Goal: Task Accomplishment & Management: Complete application form

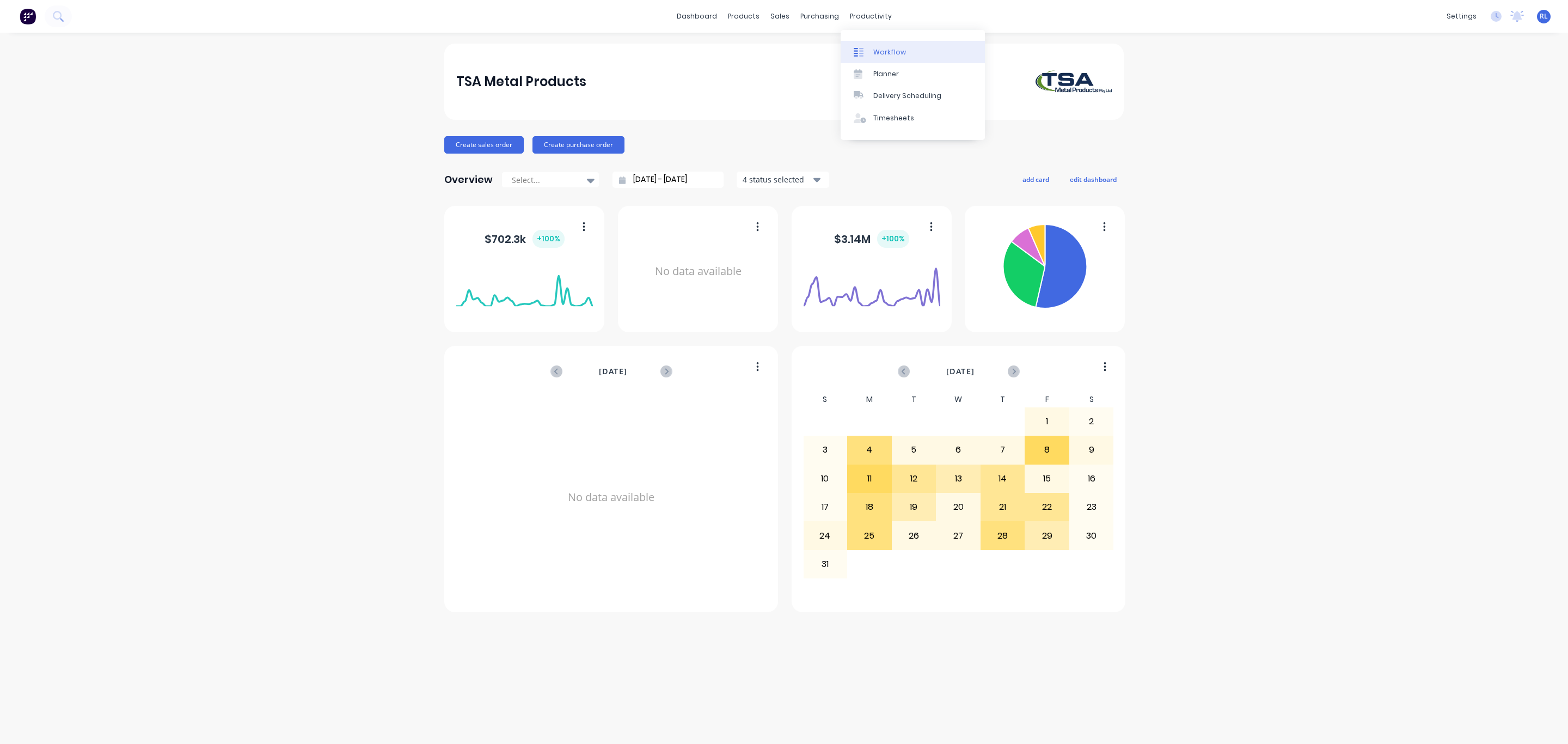
click at [879, 55] on div "Workflow" at bounding box center [890, 52] width 33 height 10
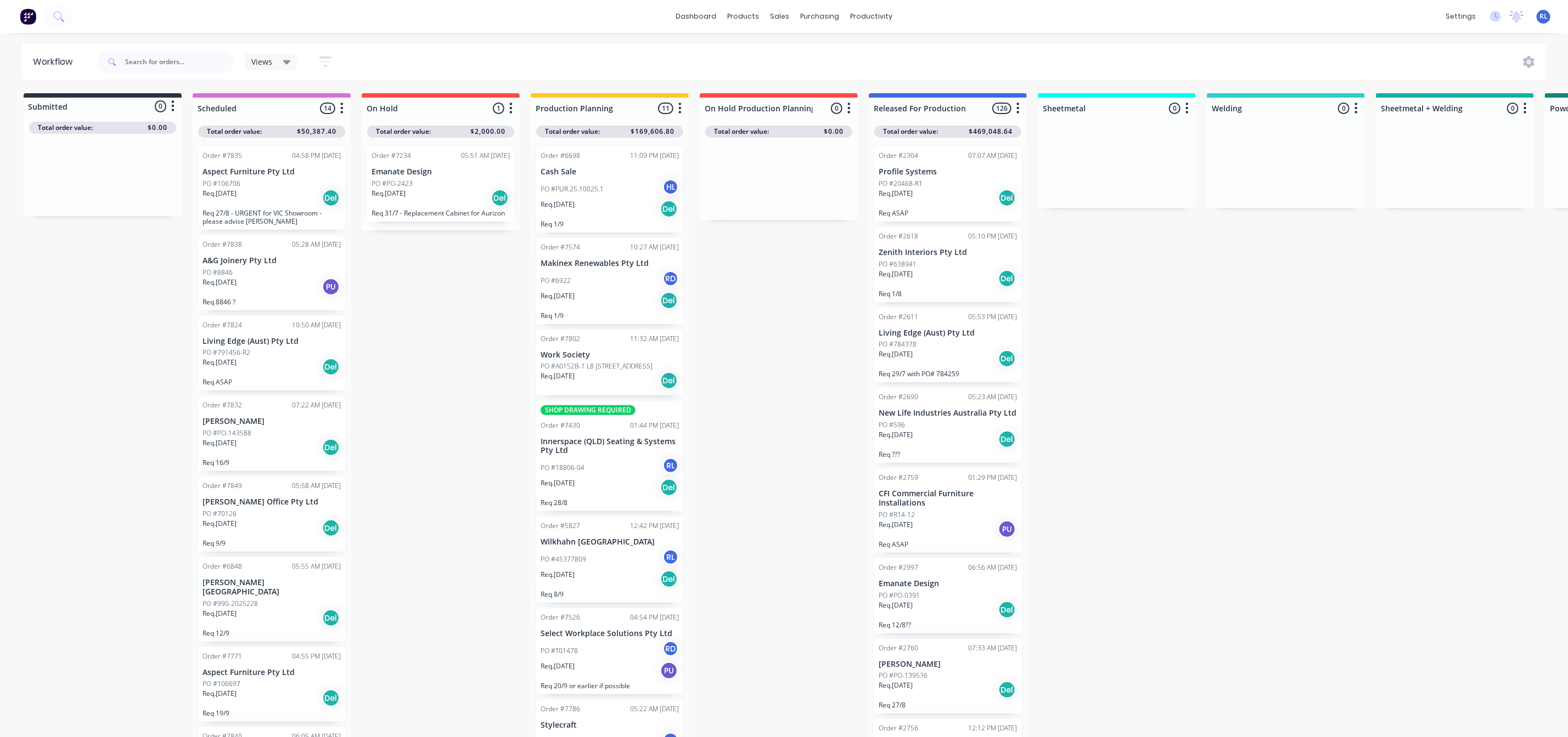
click at [423, 323] on div "Submitted 0 Status colour #273444 hex #273444 Save Cancel Summaries Total order…" at bounding box center [1065, 419] width 2148 height 650
click at [61, 13] on icon at bounding box center [58, 16] width 9 height 9
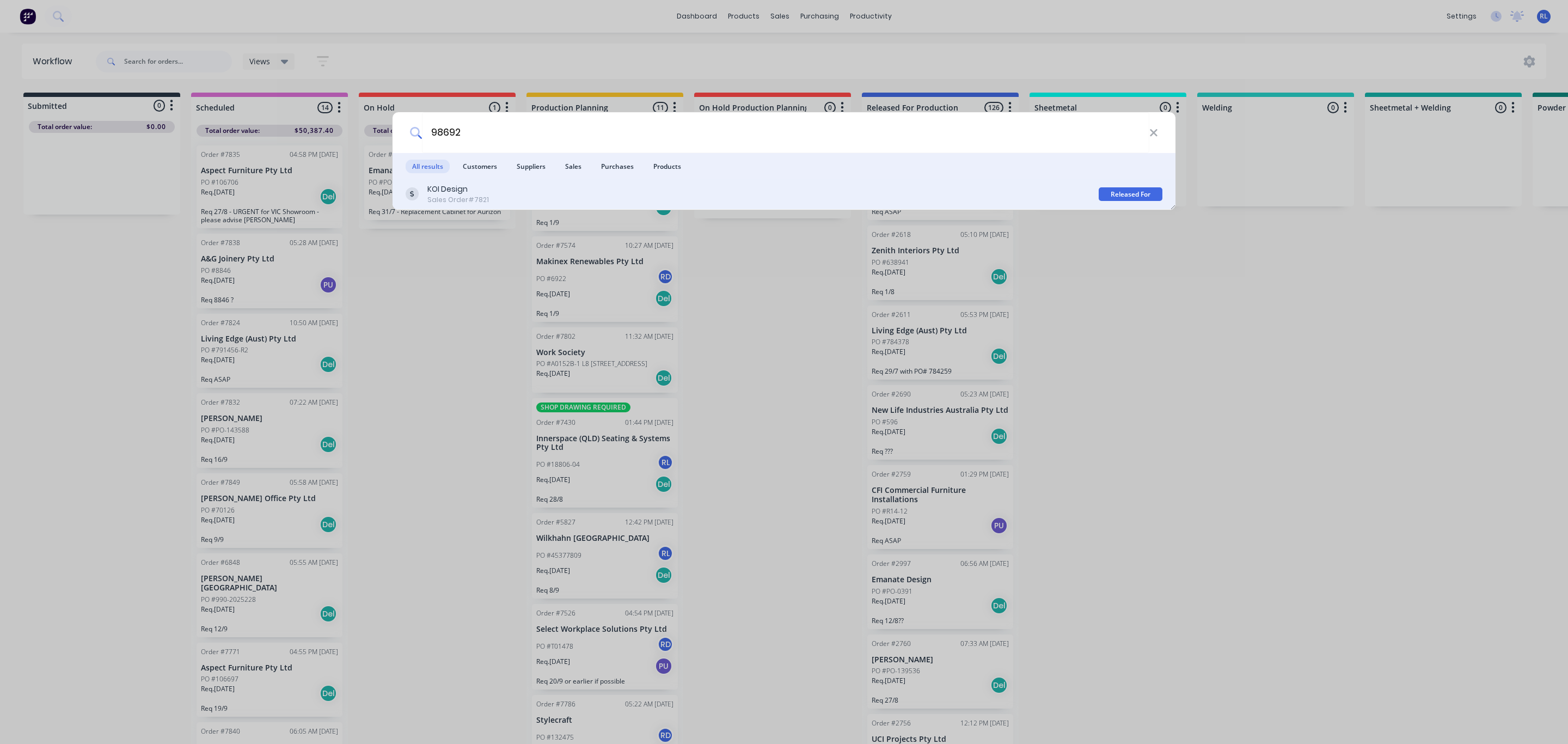
type input "98692"
click at [564, 197] on div "KOI Design Sales Order #7821" at bounding box center [753, 194] width 693 height 21
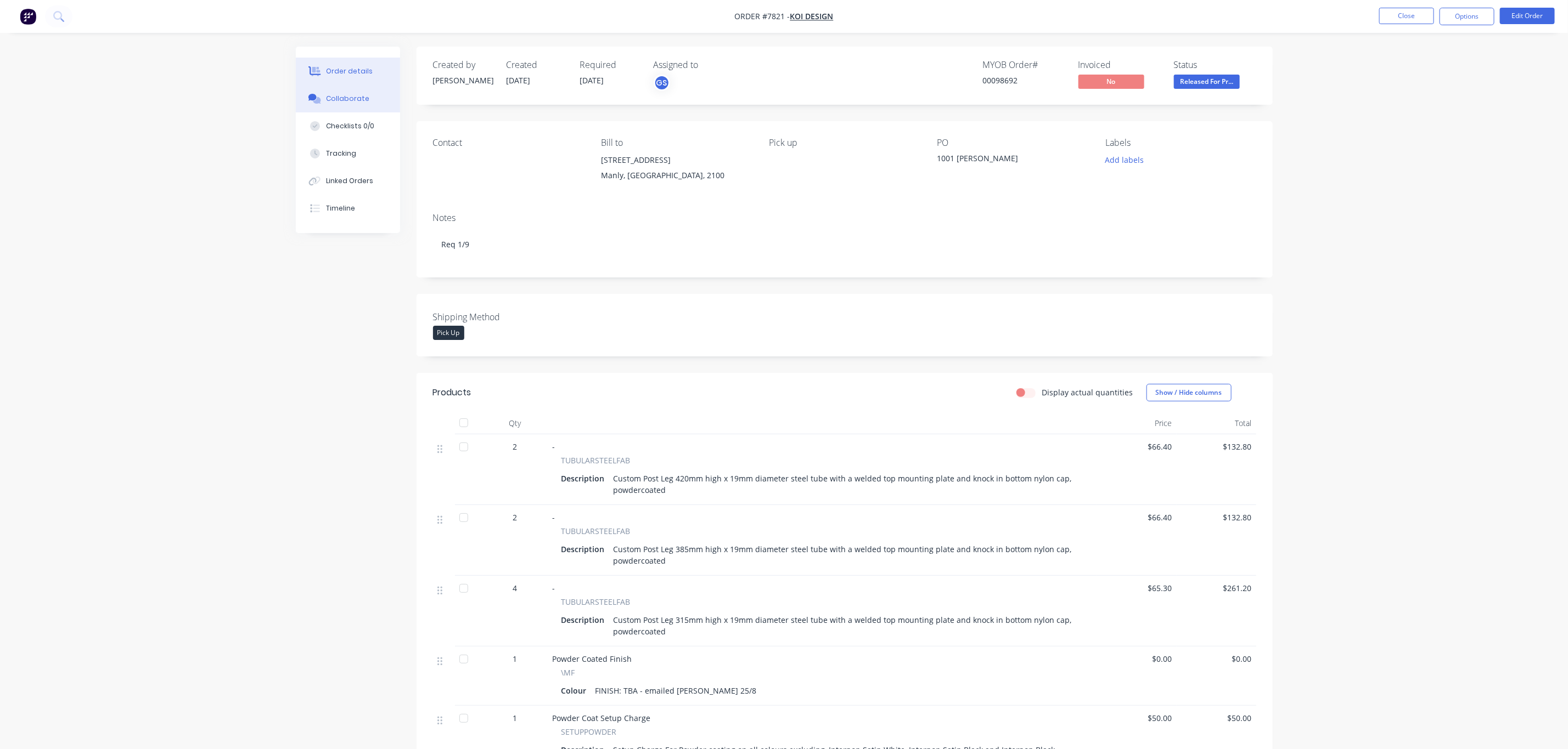
click at [359, 101] on div "Collaborate" at bounding box center [347, 98] width 43 height 10
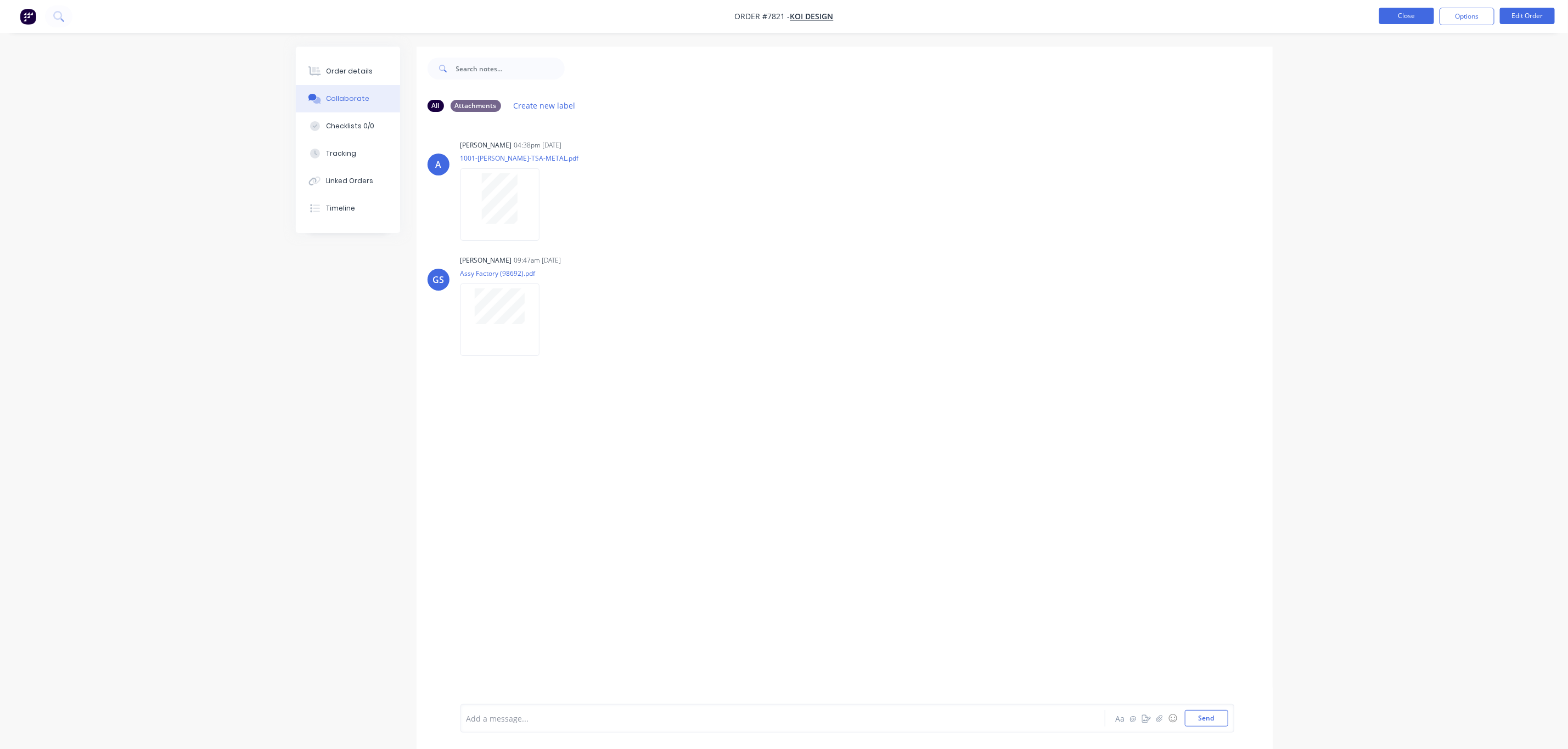
click at [1397, 19] on button "Close" at bounding box center [1406, 16] width 55 height 17
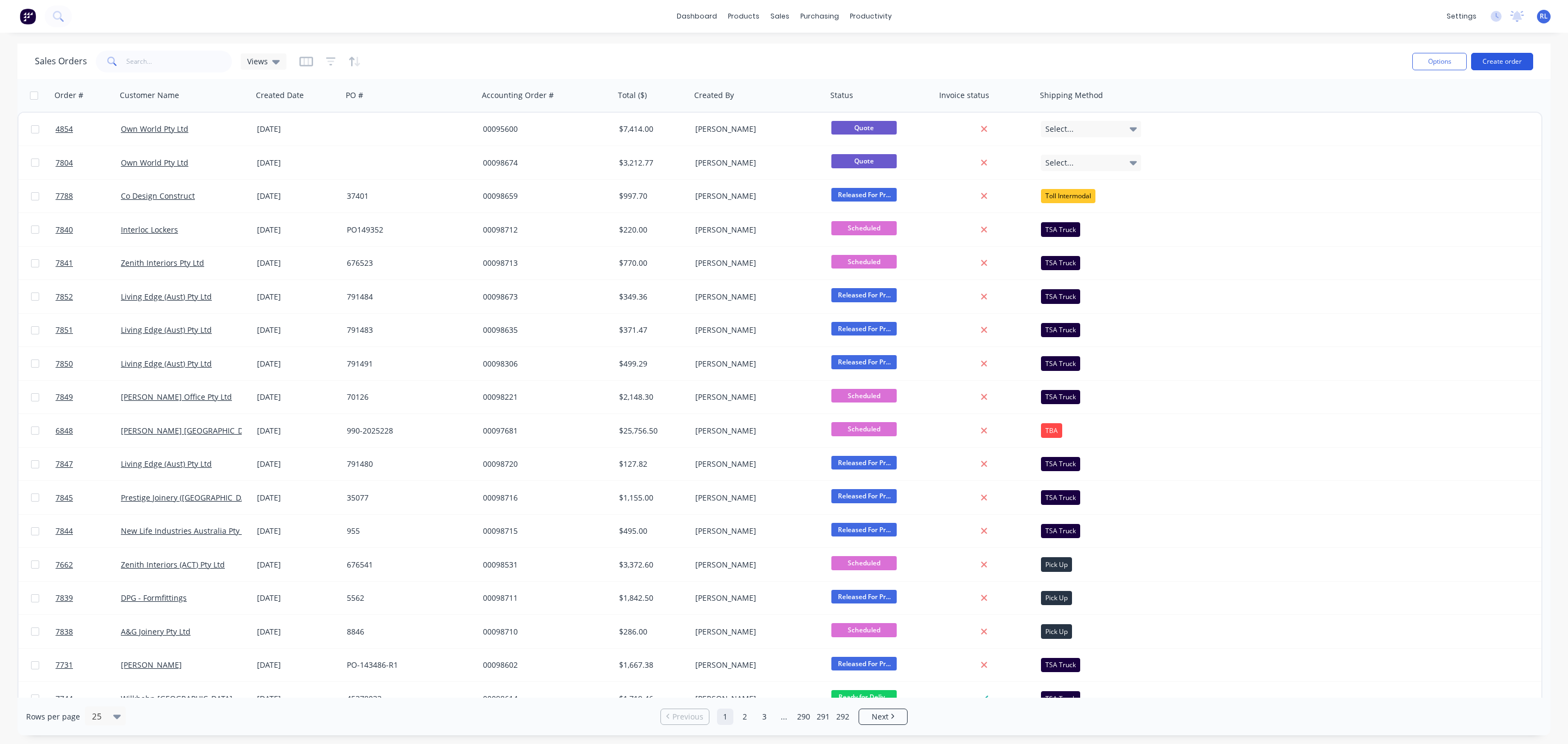
click at [1510, 59] on button "Create order" at bounding box center [1502, 61] width 62 height 17
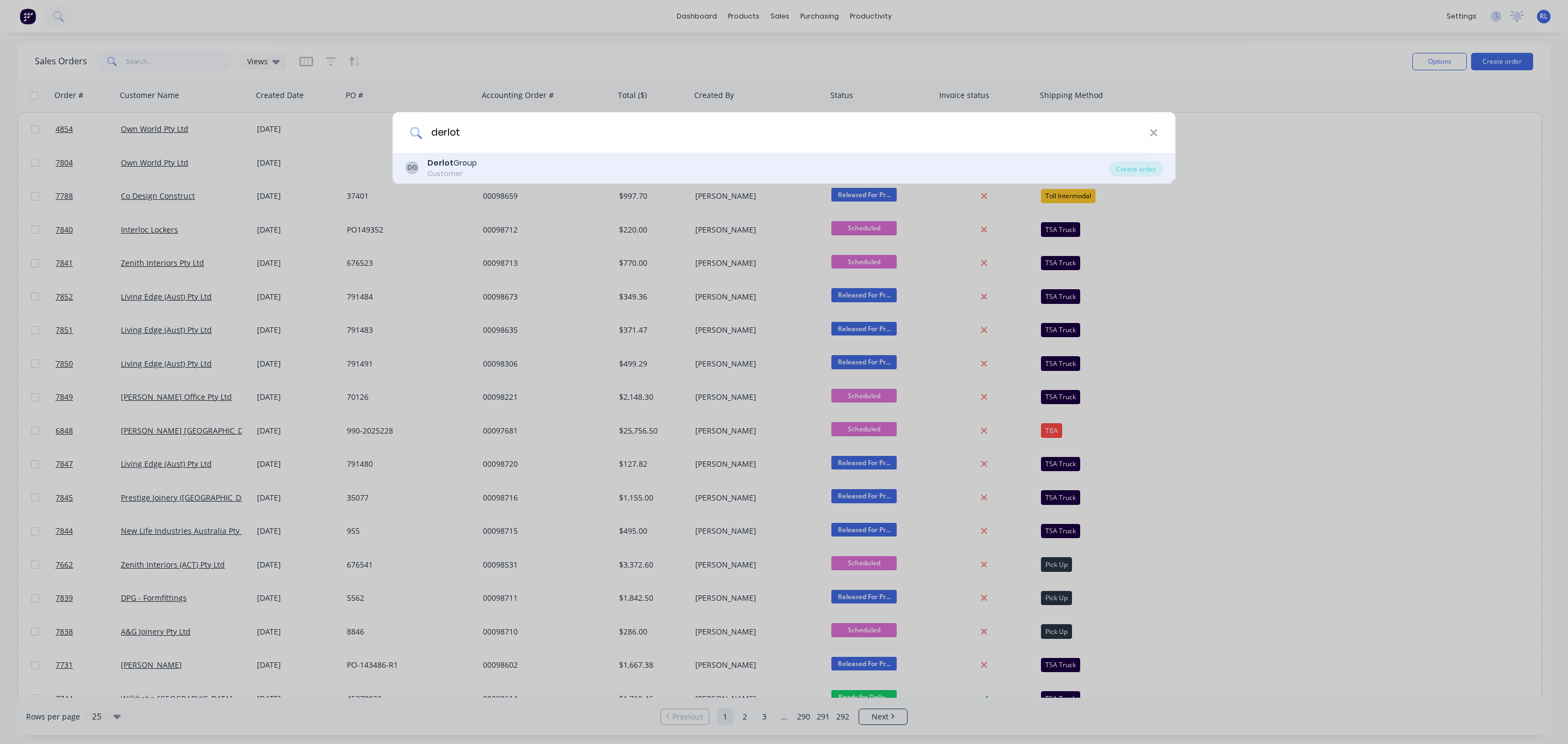
type input "derlot"
click at [485, 175] on div "DG Derlot Group Customer" at bounding box center [758, 168] width 704 height 21
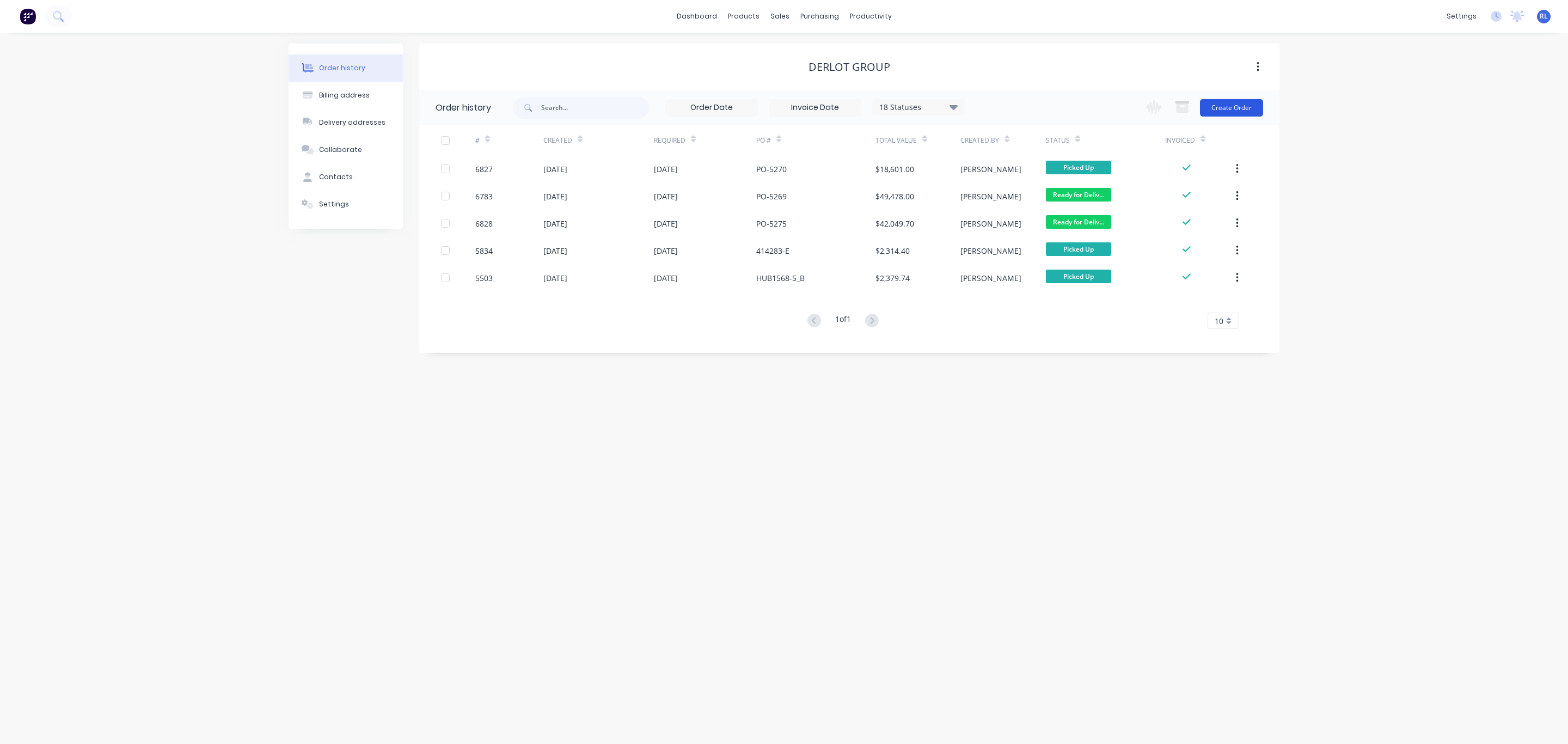
click at [1239, 107] on button "Create Order" at bounding box center [1232, 107] width 63 height 17
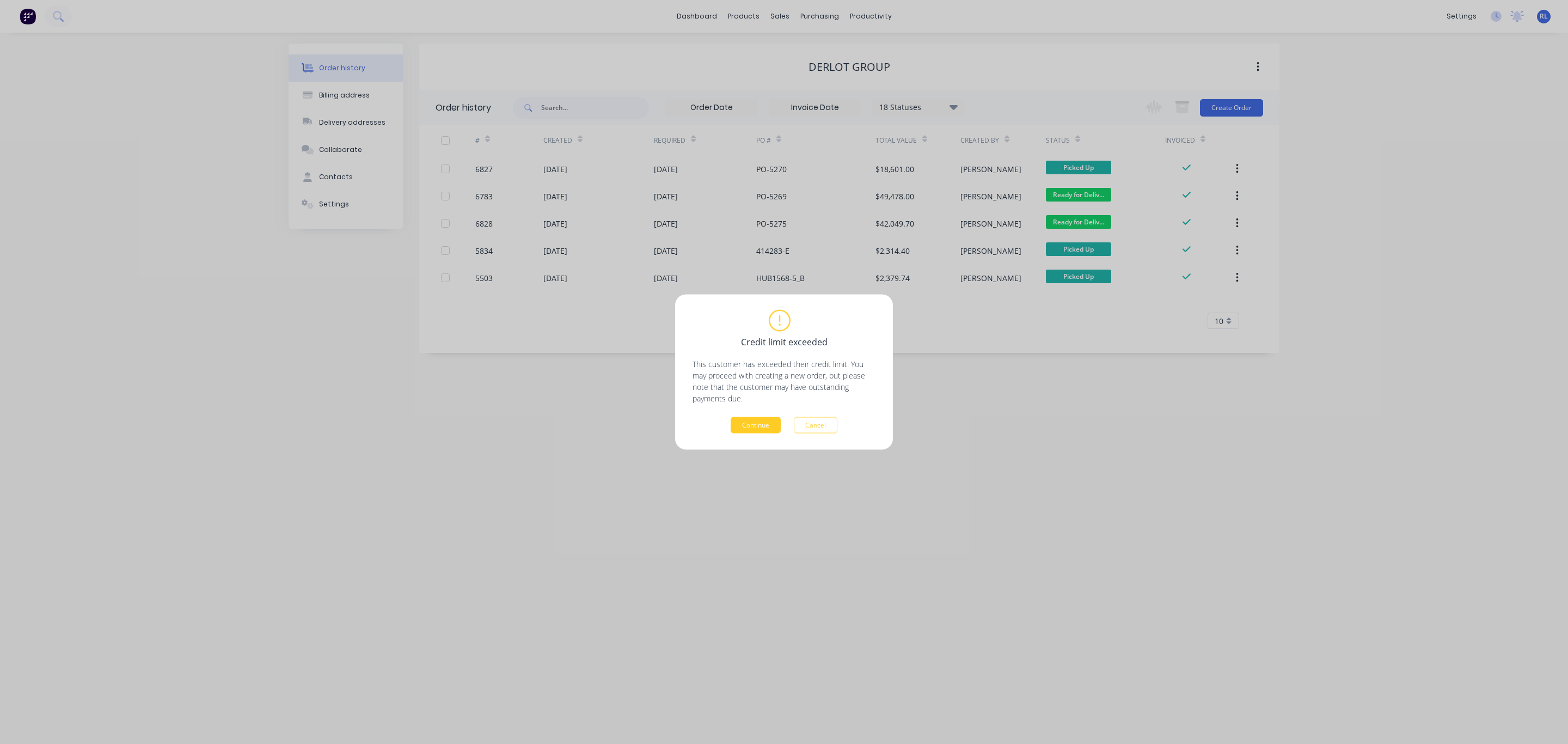
click at [760, 417] on button "Continue" at bounding box center [756, 426] width 50 height 16
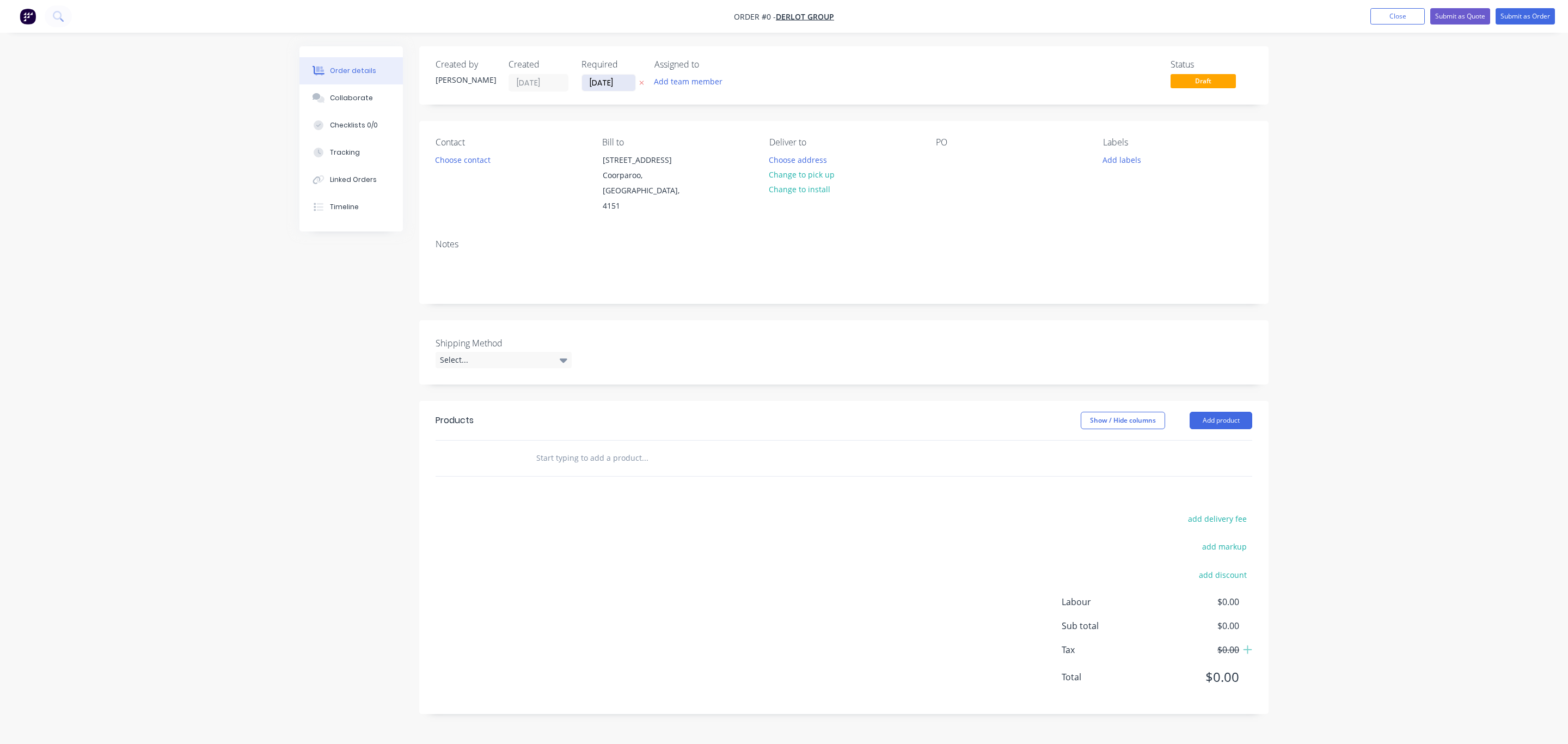
click at [625, 80] on input "[DATE]" at bounding box center [608, 83] width 53 height 16
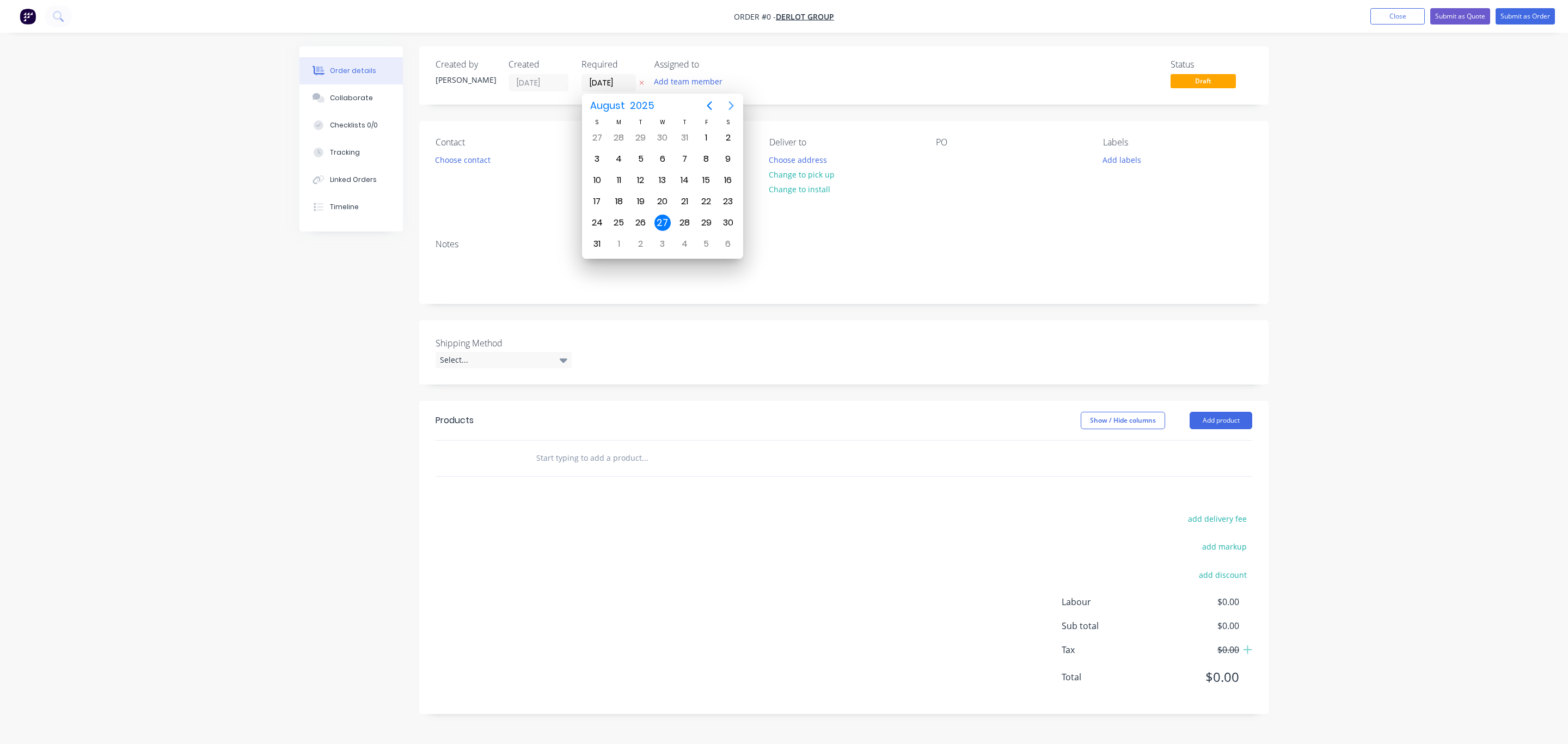
click at [734, 106] on icon "Next page" at bounding box center [732, 106] width 5 height 9
click at [666, 217] on div "31" at bounding box center [663, 223] width 16 height 16
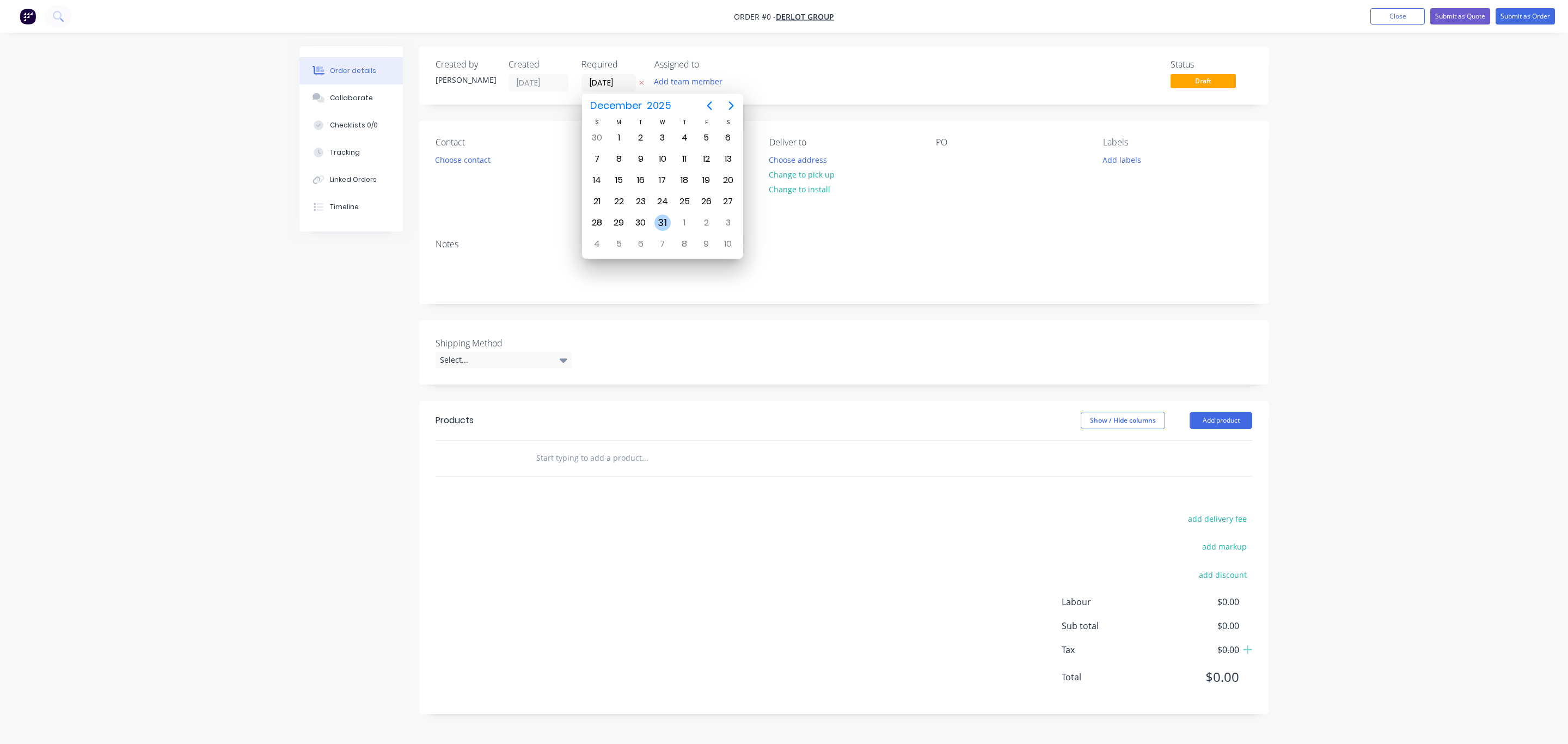
type input "[DATE]"
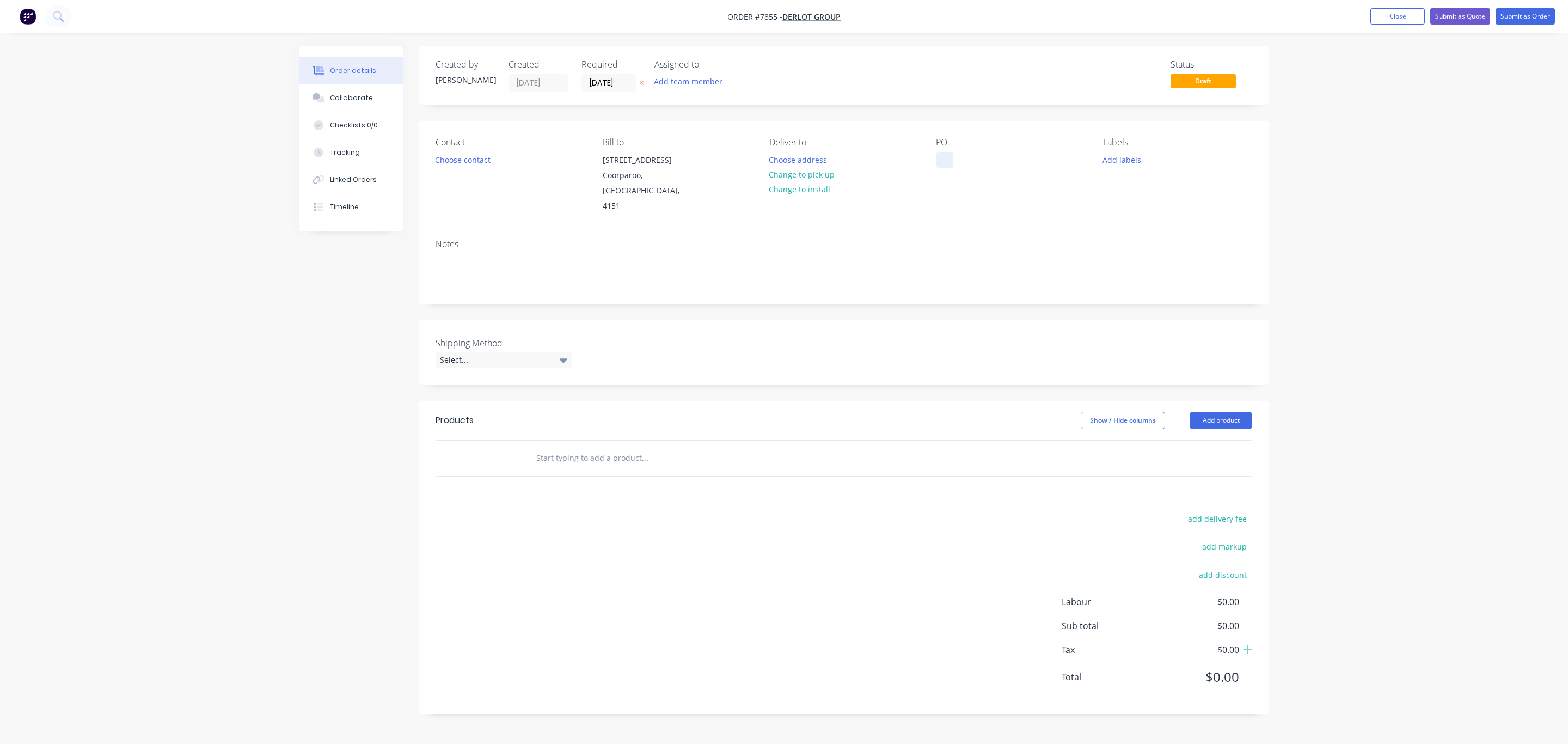
click at [947, 157] on div at bounding box center [944, 160] width 17 height 16
click at [945, 157] on div at bounding box center [944, 160] width 17 height 16
paste div
click at [1055, 239] on div "Notes" at bounding box center [844, 244] width 817 height 10
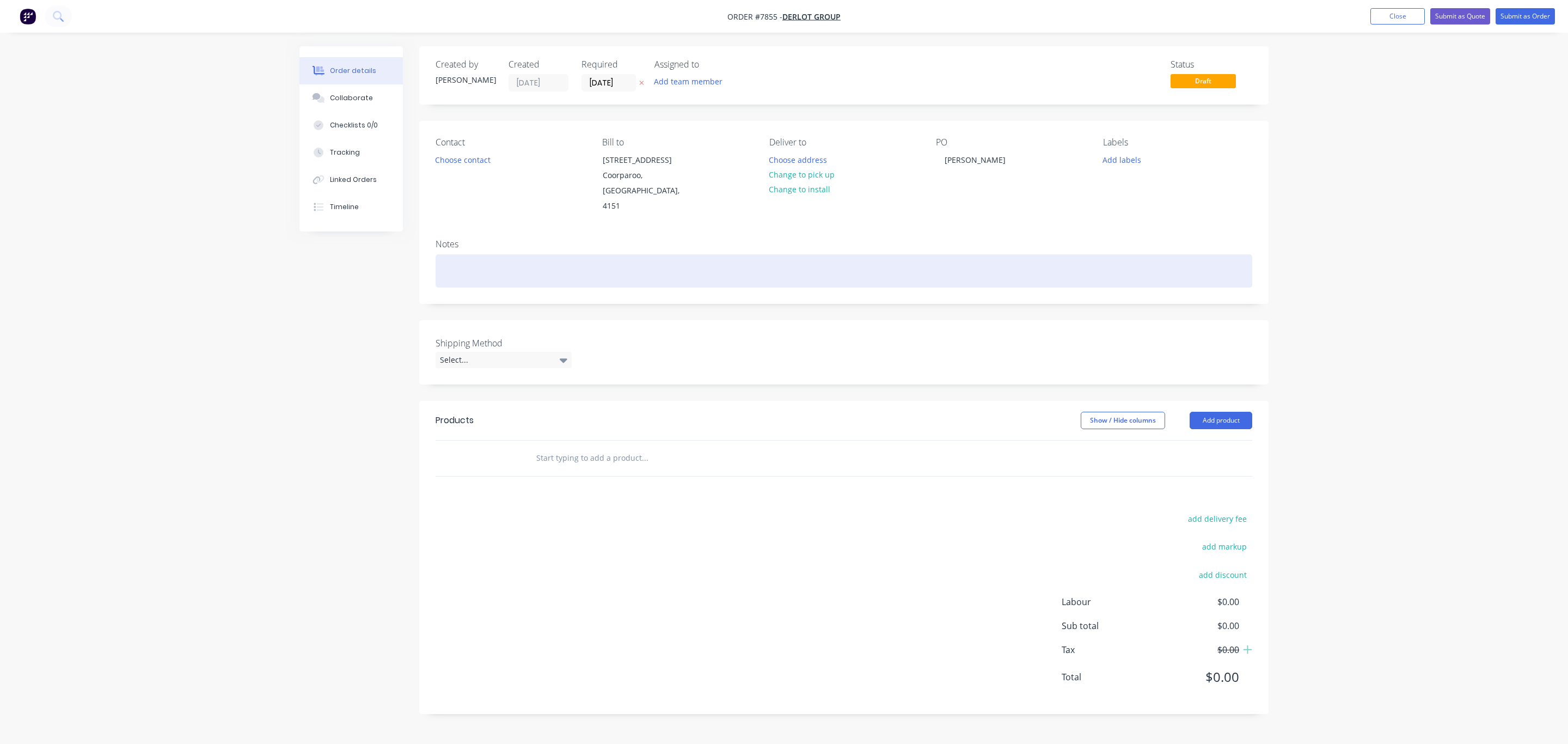
click at [530, 257] on div at bounding box center [844, 271] width 817 height 33
click at [512, 255] on div "Missing parts" at bounding box center [844, 271] width 817 height 33
drag, startPoint x: 489, startPoint y: 255, endPoint x: 532, endPoint y: 255, distance: 43.0
click at [490, 255] on div "Missing parts - [GEOGRAPHIC_DATA]" at bounding box center [844, 271] width 817 height 33
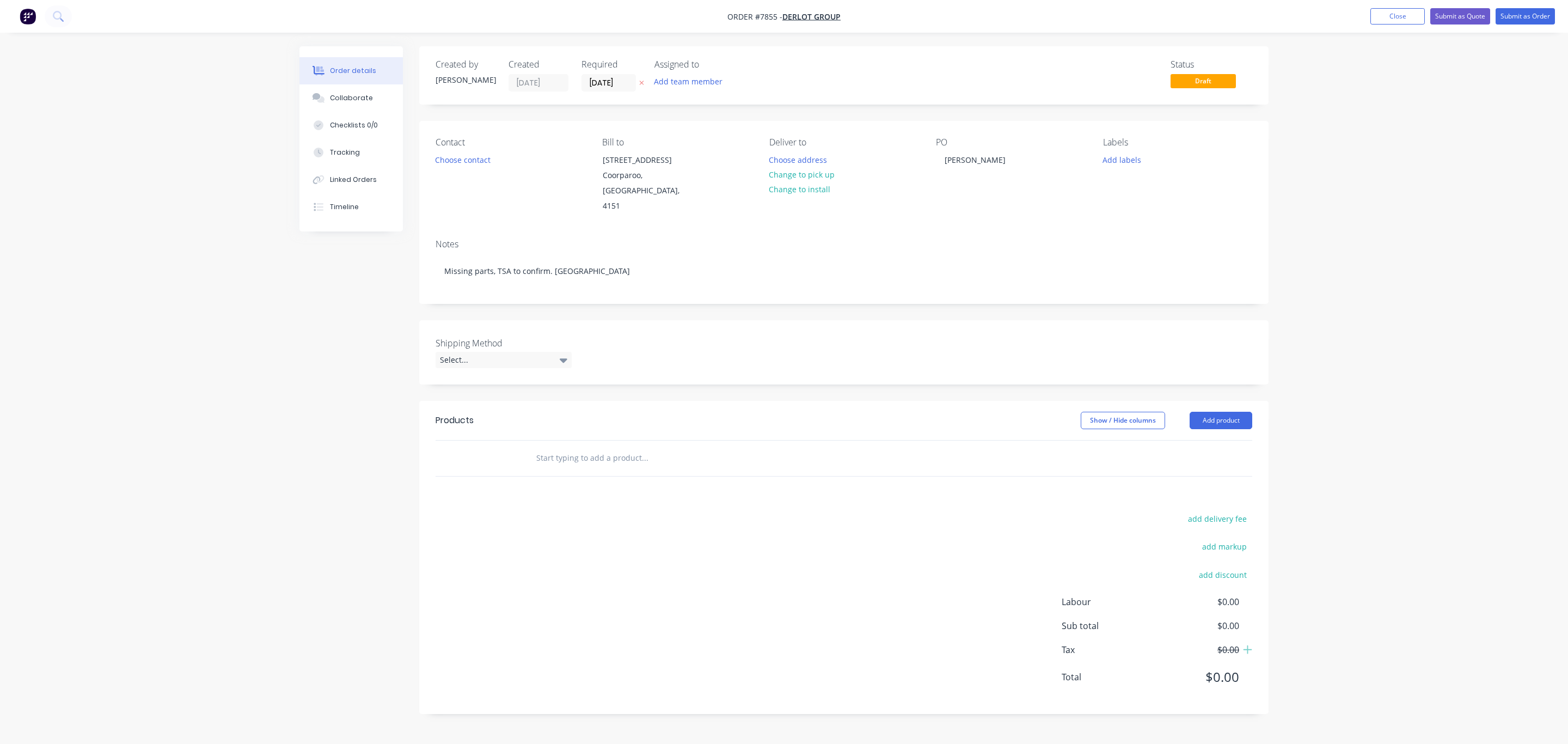
click at [627, 441] on div at bounding box center [719, 458] width 392 height 35
click at [627, 447] on input "text" at bounding box center [645, 458] width 218 height 22
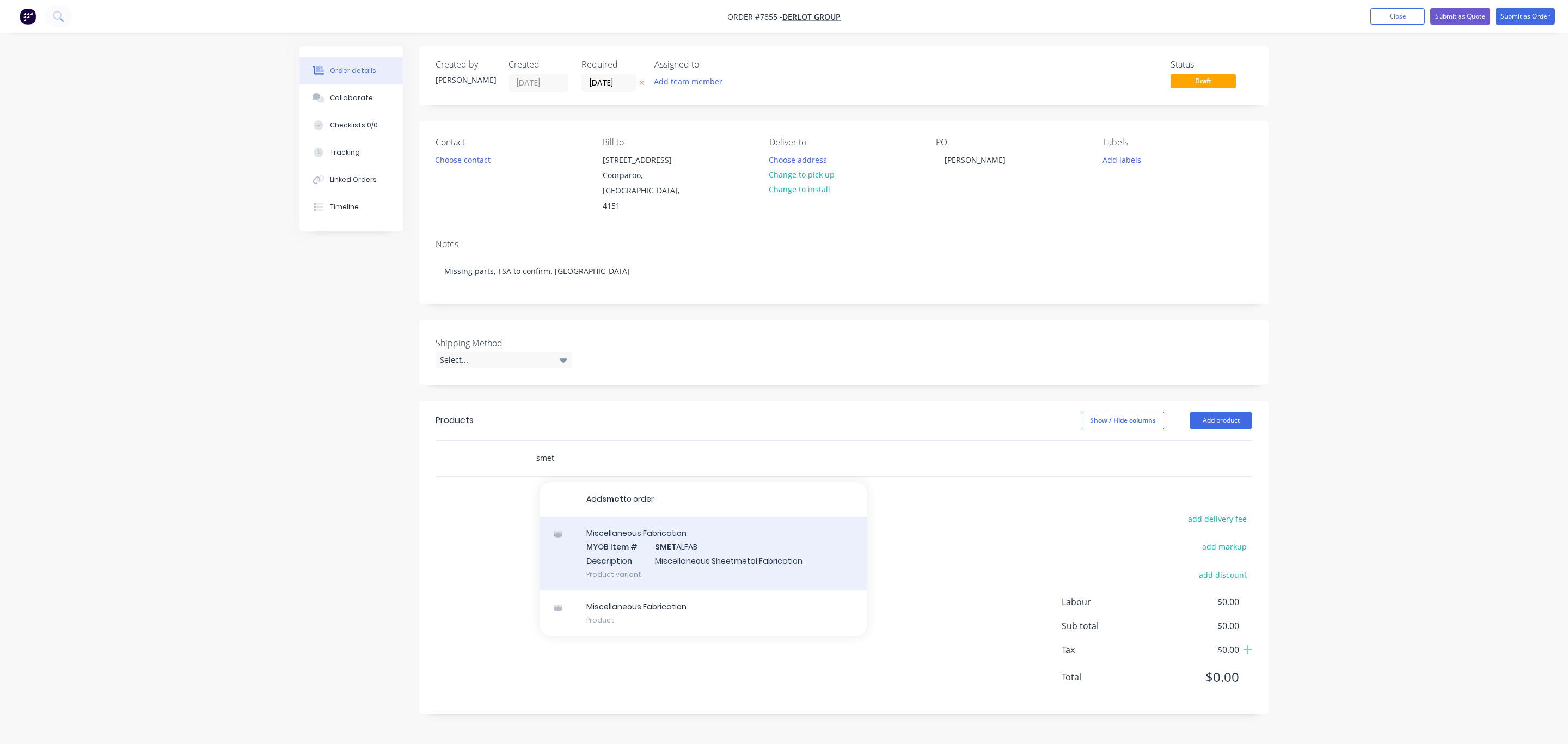
type input "smet"
click at [774, 535] on div "Miscellaneous Fabrication MYOB Item # SMET ALFAB Description Miscellaneous Shee…" at bounding box center [703, 554] width 326 height 73
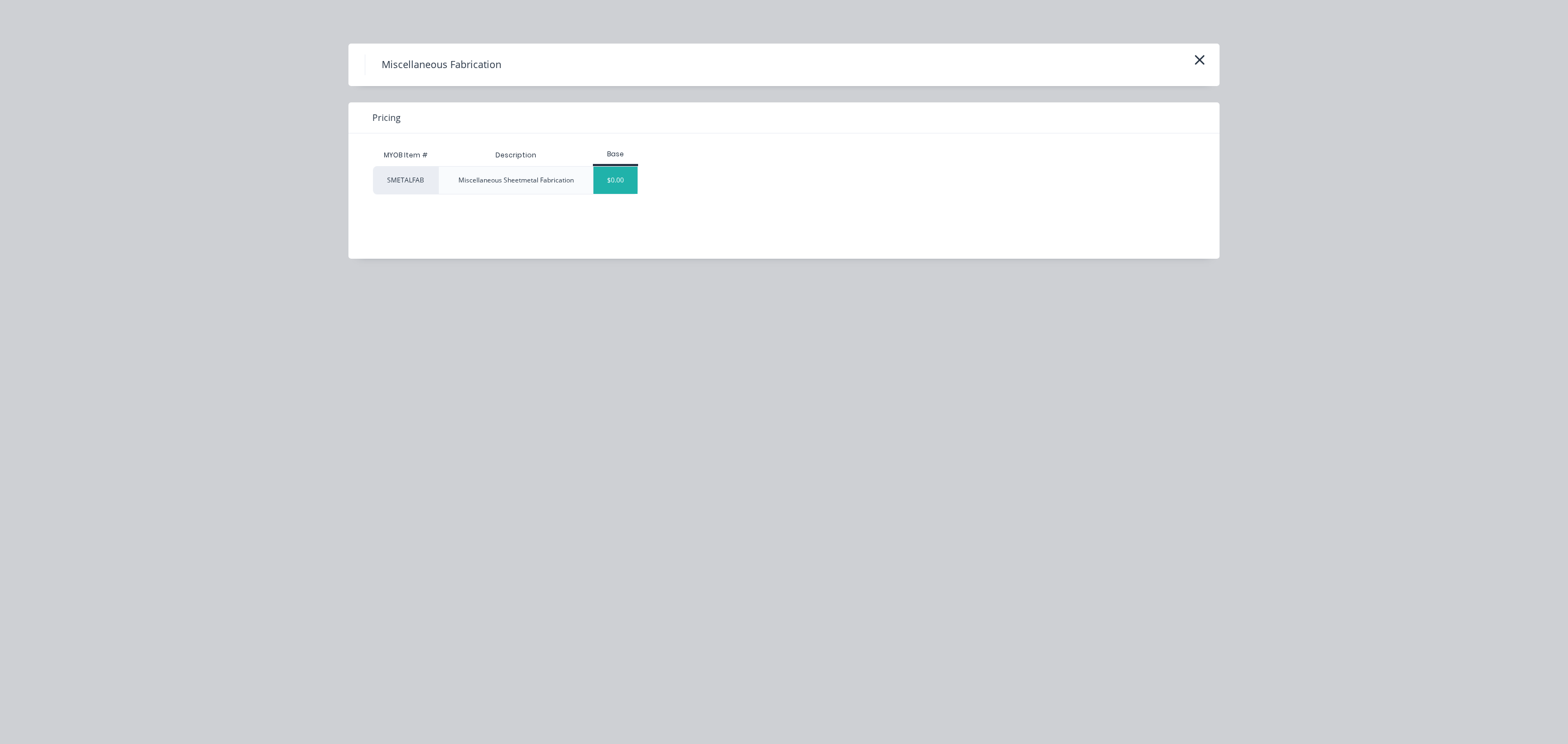
click at [620, 185] on div "$0.00" at bounding box center [616, 181] width 44 height 27
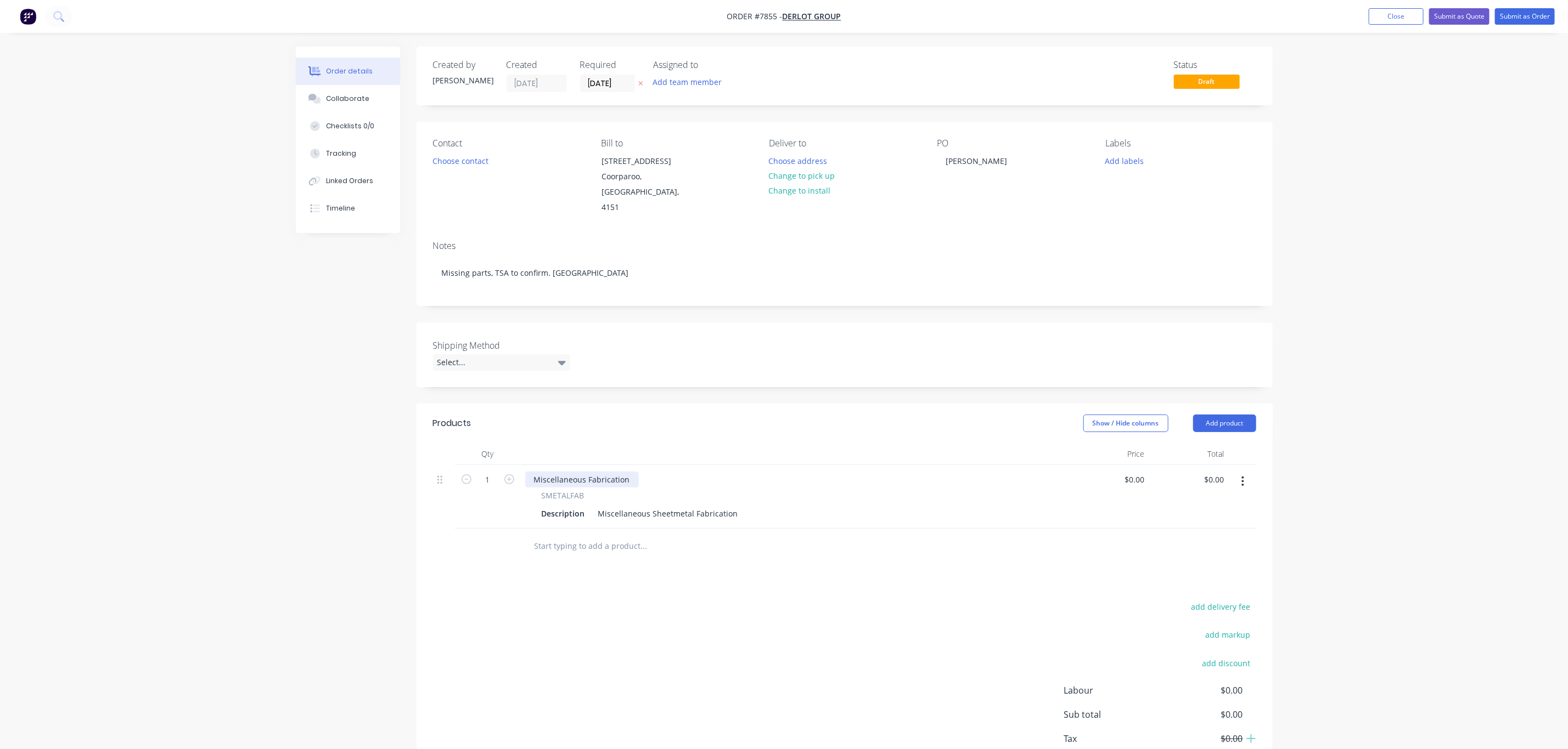
click at [631, 471] on div "Miscellaneous Fabrication" at bounding box center [582, 479] width 114 height 16
click at [1244, 475] on icon "button" at bounding box center [1243, 481] width 3 height 12
drag, startPoint x: 1196, startPoint y: 558, endPoint x: 1105, endPoint y: 525, distance: 96.8
click at [1195, 568] on div "Delete" at bounding box center [1204, 576] width 85 height 16
click at [687, 450] on input "text" at bounding box center [650, 461] width 220 height 22
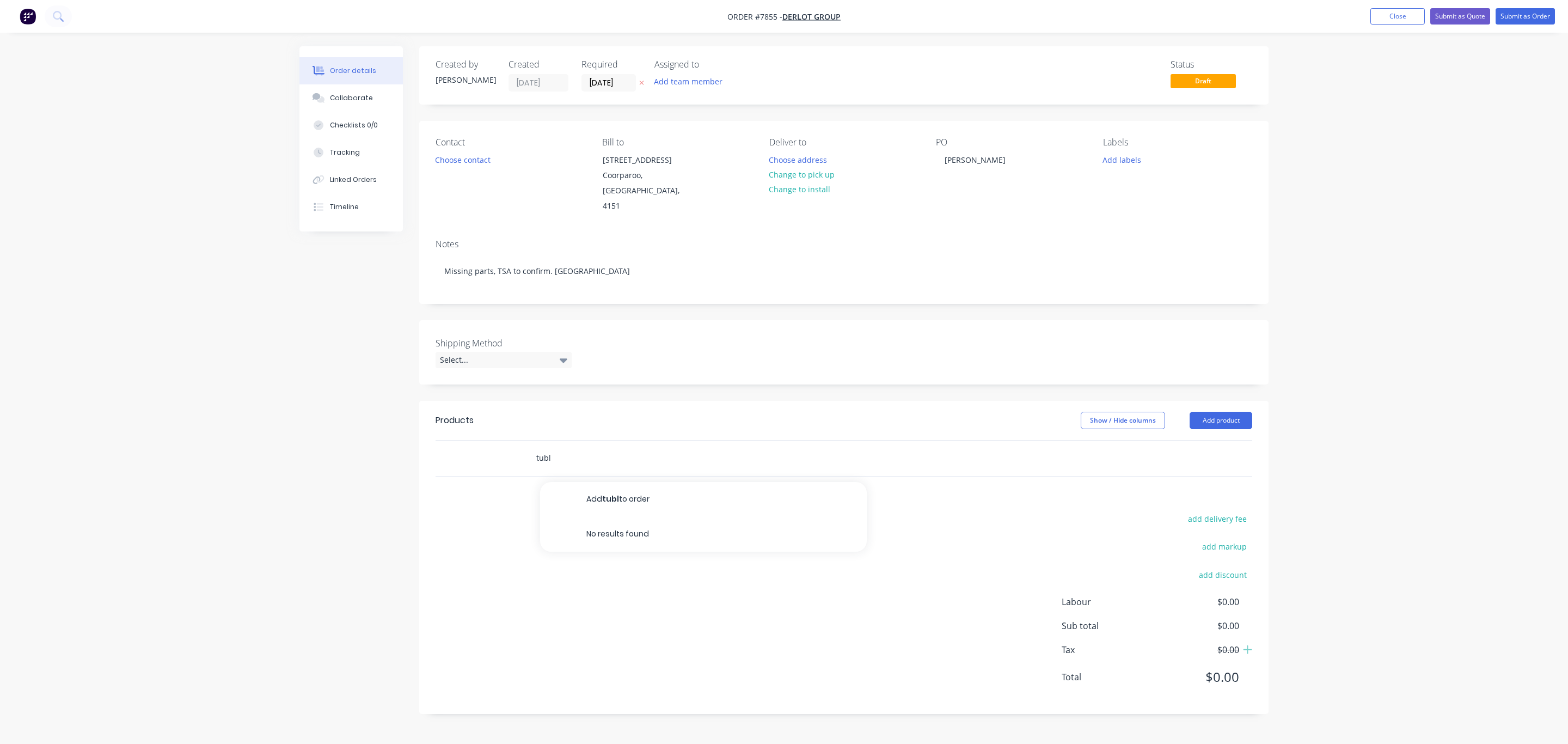
click at [574, 447] on input "tubl" at bounding box center [645, 458] width 218 height 22
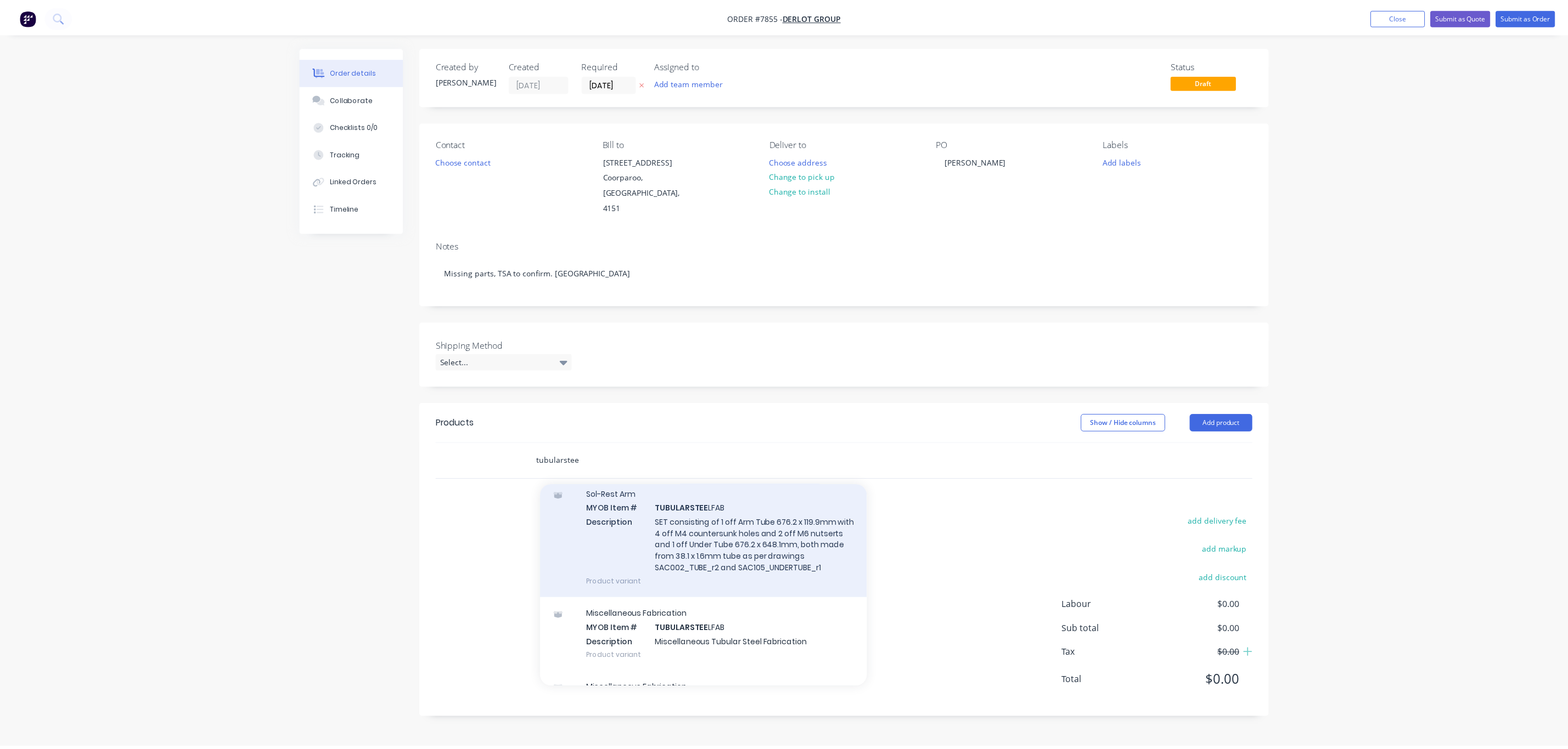
scroll to position [82, 0]
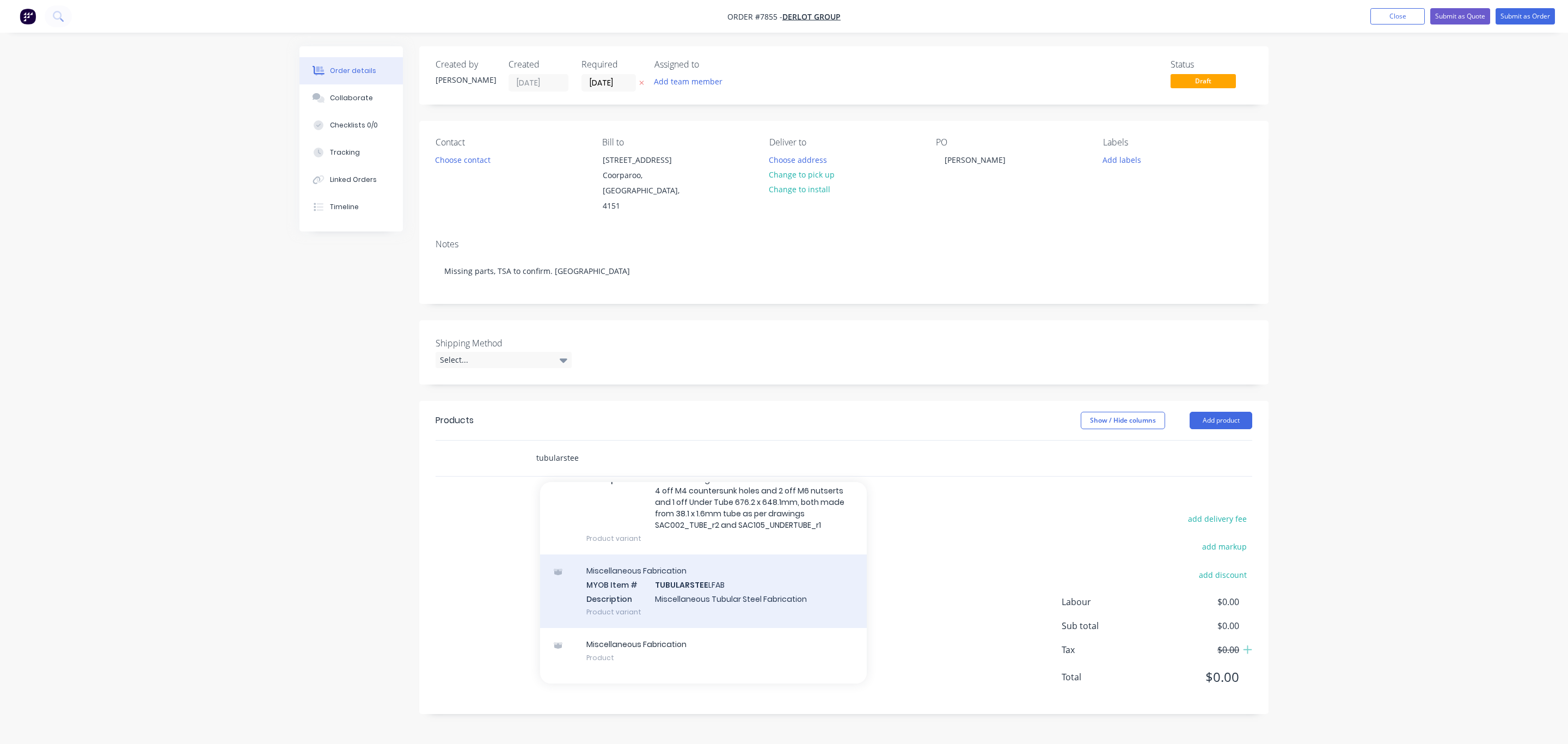
type input "tubularstee"
click at [789, 594] on div "Miscellaneous Fabrication MYOB Item # TUBULARSTEE LFAB Description Miscellaneou…" at bounding box center [703, 591] width 326 height 73
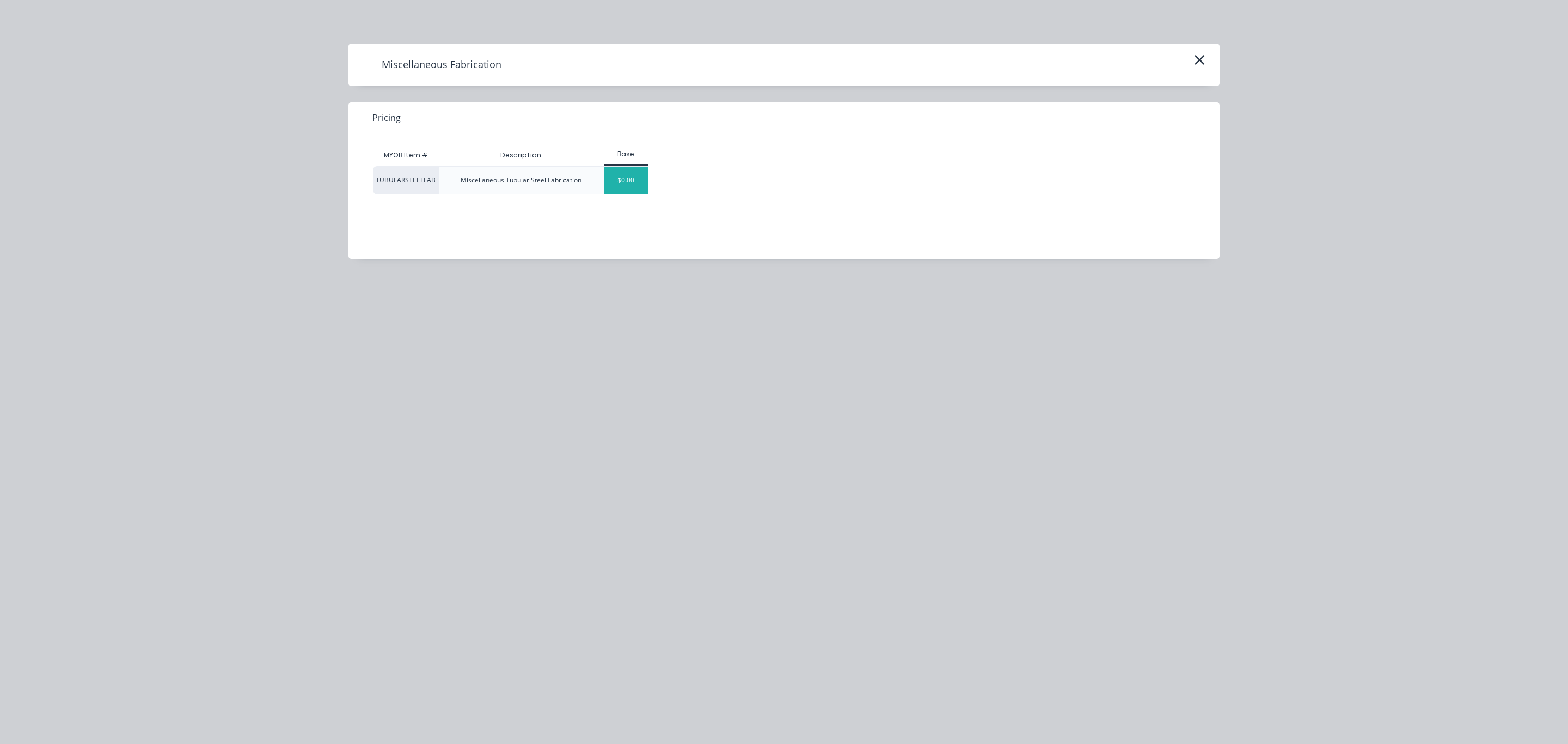
click at [629, 169] on div "$0.00" at bounding box center [626, 181] width 44 height 27
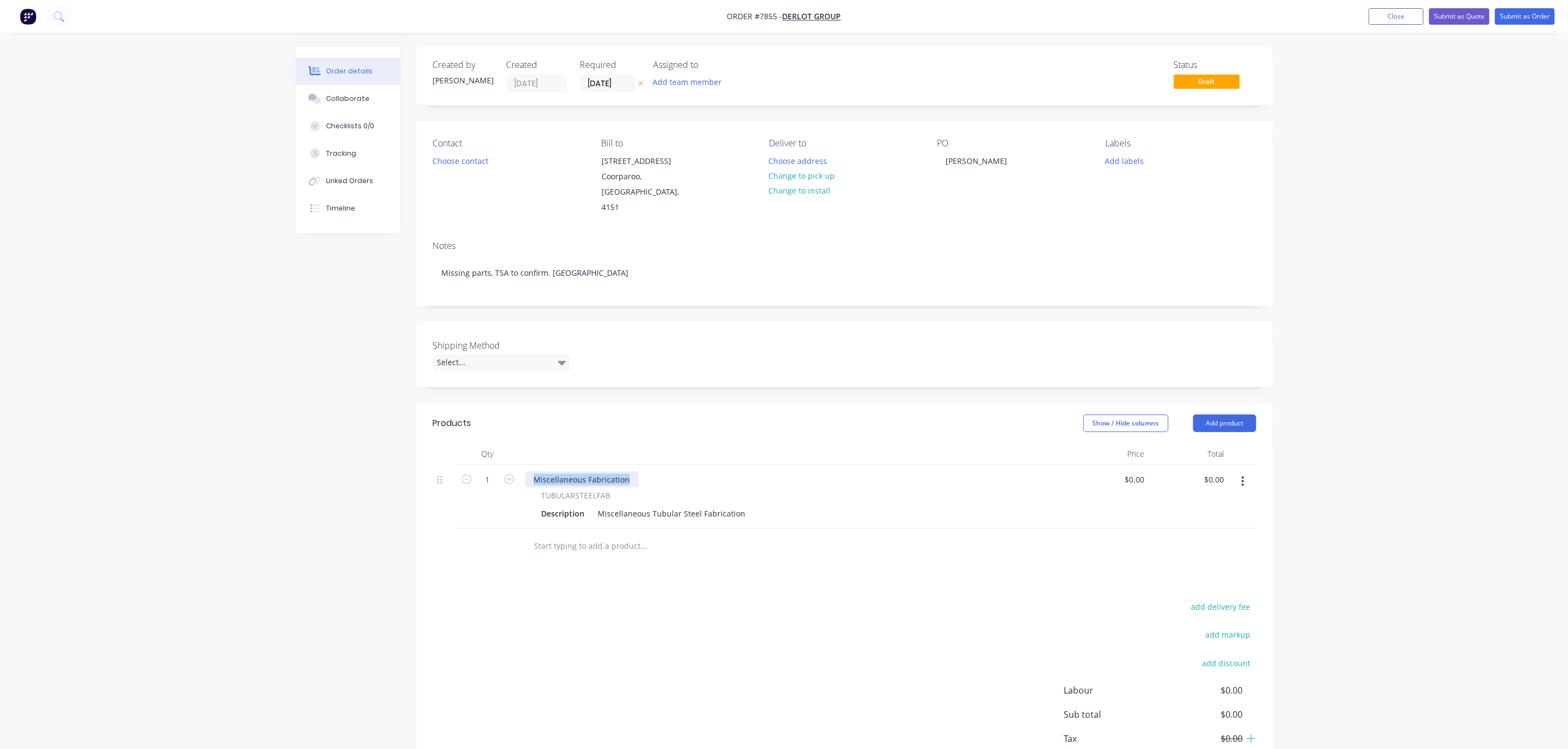
drag, startPoint x: 629, startPoint y: 465, endPoint x: 443, endPoint y: 471, distance: 186.1
click at [443, 471] on div "1 Miscellaneous Fabrication TUBULARSTEELFAB Description Miscellaneous Tubular S…" at bounding box center [844, 497] width 823 height 63
click at [613, 505] on div "Miscellaneous Tubular Steel Fabrication" at bounding box center [672, 513] width 156 height 16
drag, startPoint x: 741, startPoint y: 502, endPoint x: 537, endPoint y: 504, distance: 204.0
click at [537, 505] on div "Description Miscellaneous Tubular Steel Fabrication" at bounding box center [793, 513] width 512 height 16
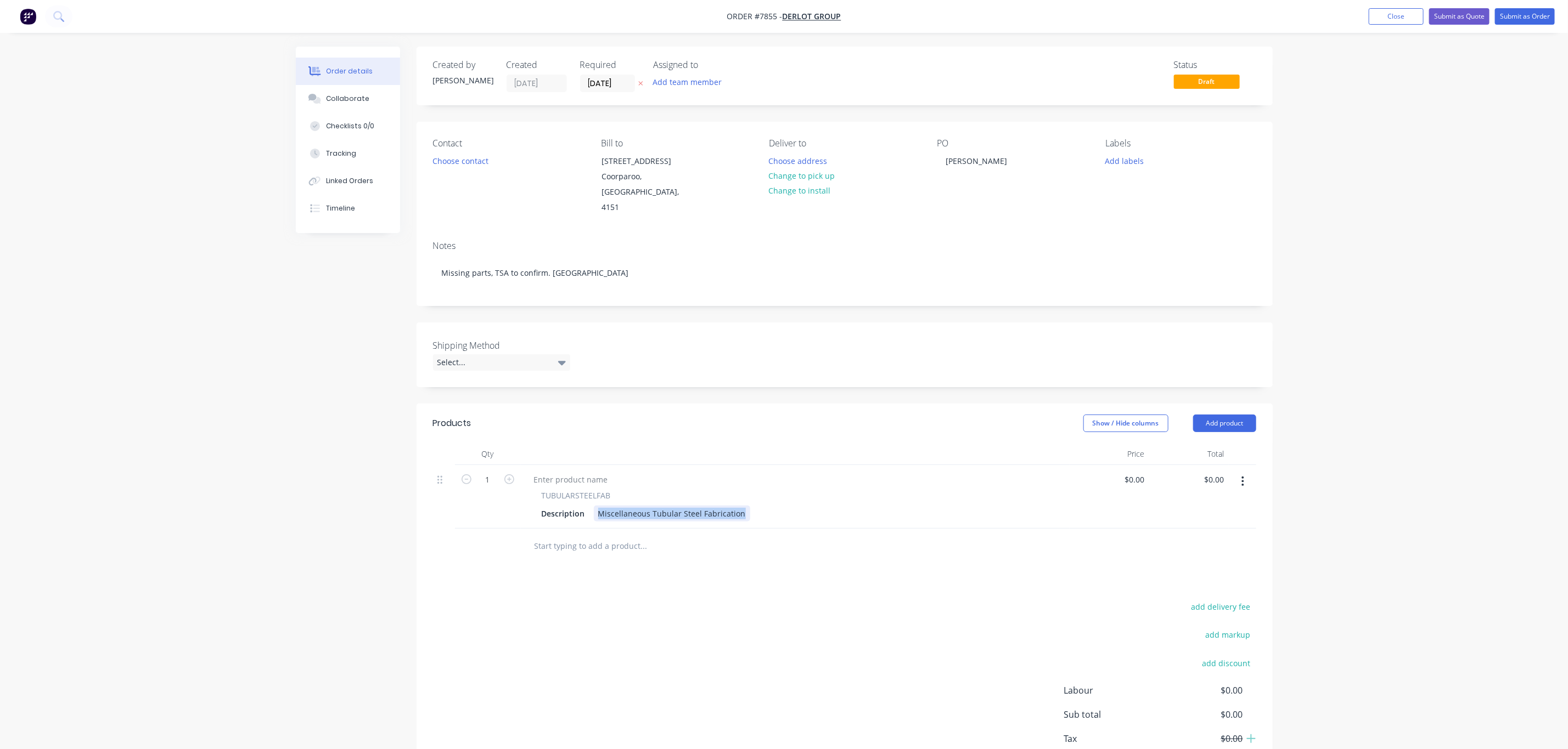
paste div
click at [581, 600] on div "add delivery fee add markup add discount Labour $0.00 Sub total $0.00 Tax $0.00…" at bounding box center [844, 693] width 823 height 188
click at [626, 536] on input "text" at bounding box center [644, 546] width 220 height 22
click at [491, 471] on input "1" at bounding box center [488, 480] width 29 height 17
type input "20"
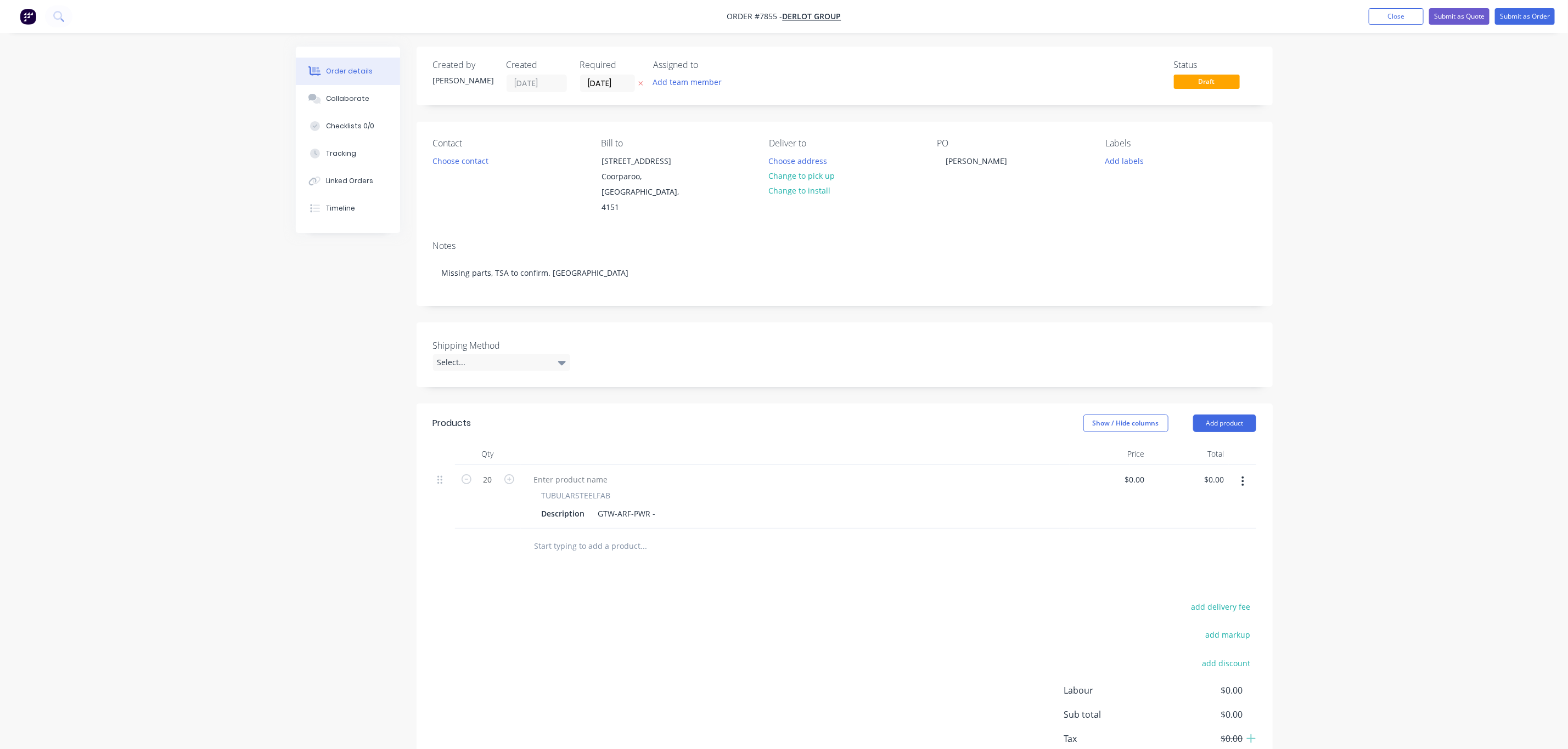
click at [570, 575] on div "Products Show / Hide columns Add product Qty Price Total 20 TUBULARSTEELFAB Des…" at bounding box center [844, 603] width 856 height 400
click at [558, 536] on input "text" at bounding box center [644, 546] width 220 height 22
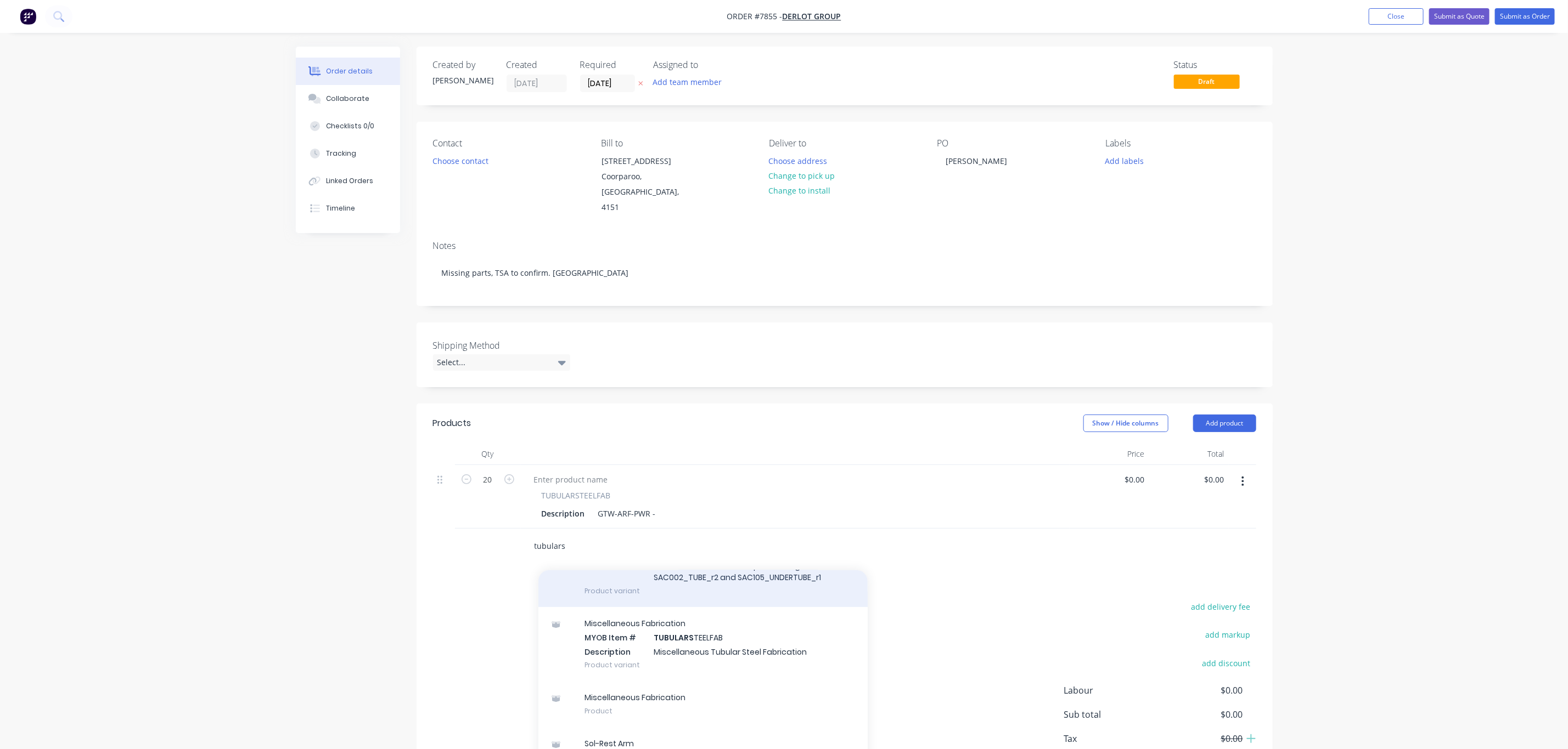
scroll to position [130, 0]
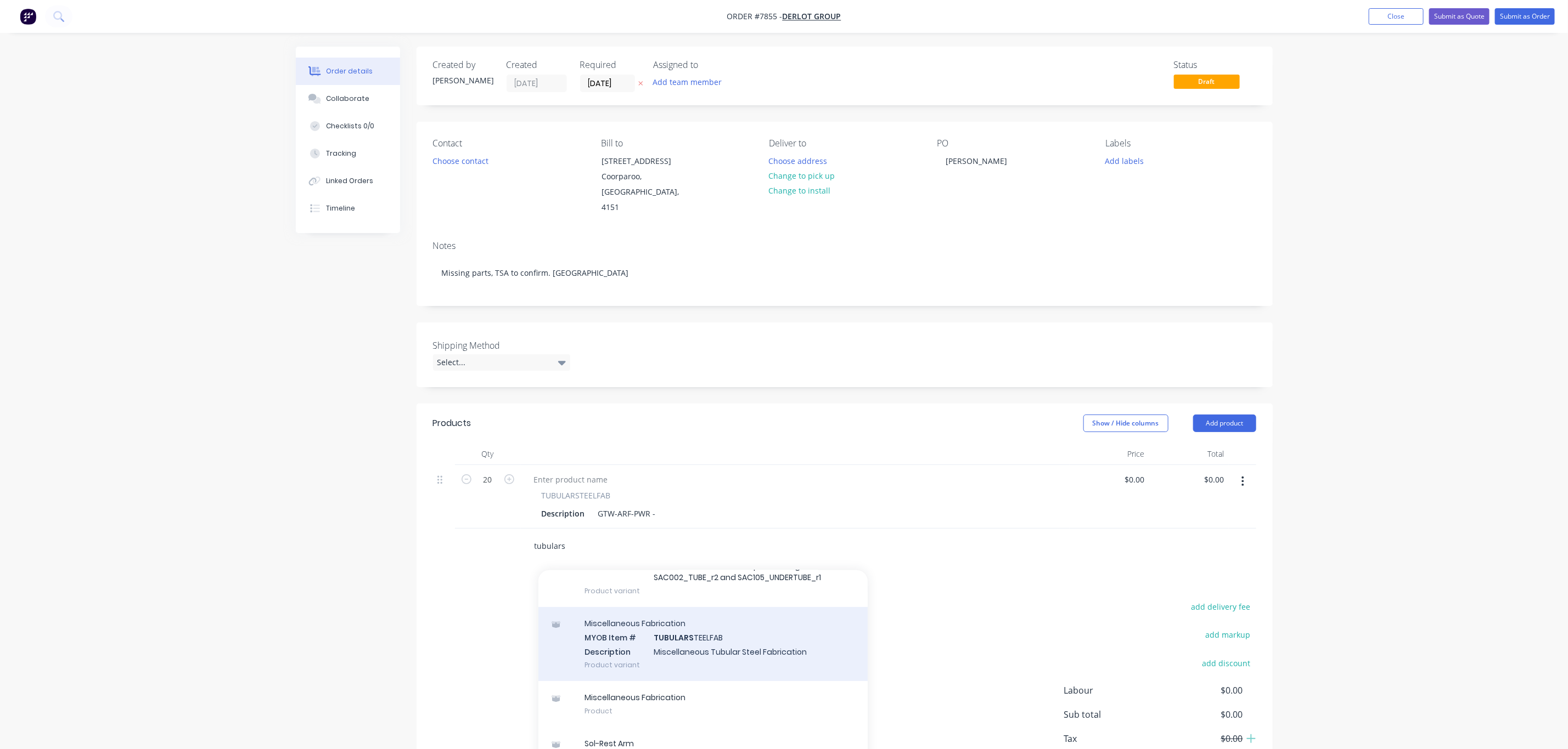
type input "tubulars"
click at [765, 629] on div "Miscellaneous Fabrication MYOB Item # TUBULARS TEELFAB Description Miscellaneou…" at bounding box center [703, 644] width 329 height 74
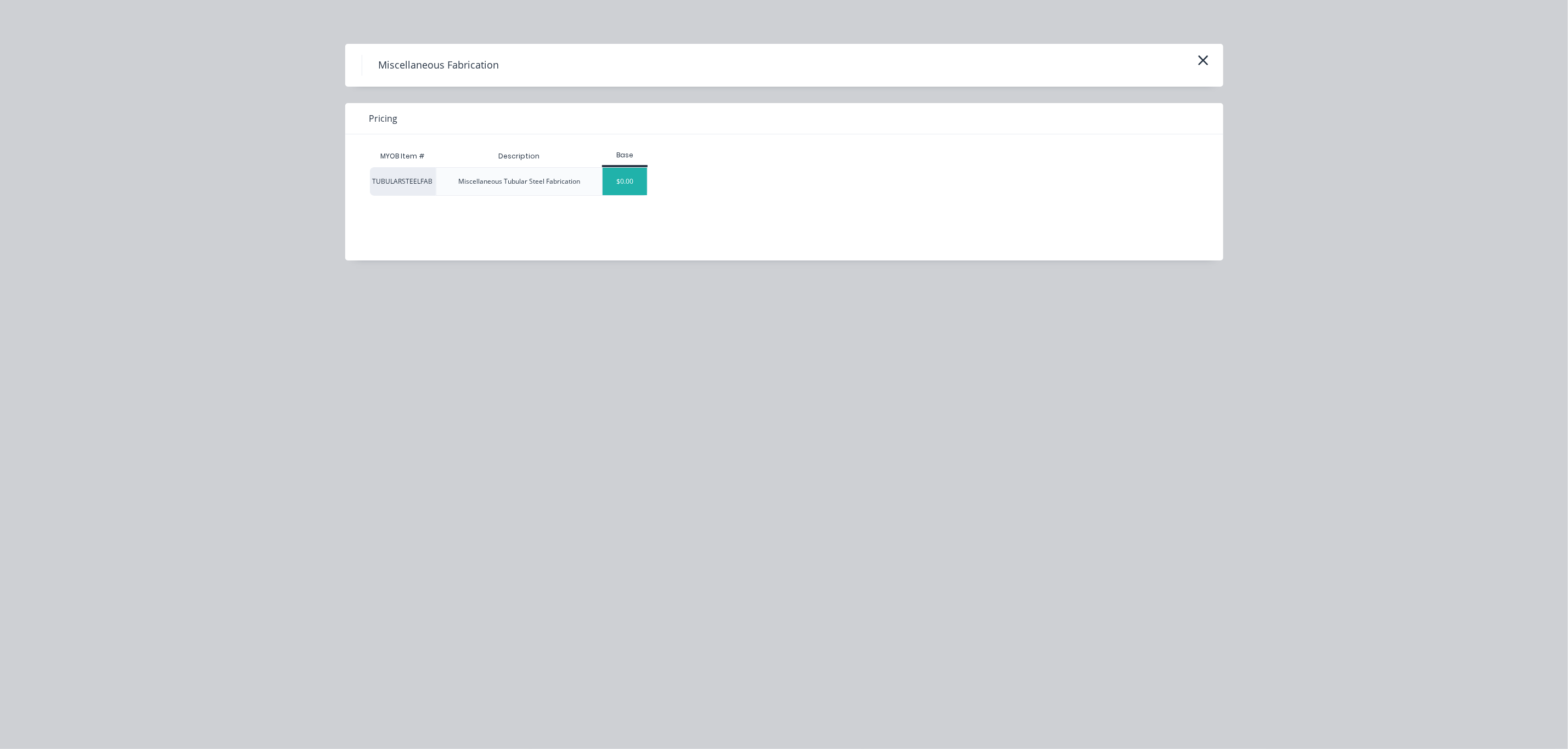
click at [638, 183] on div "$0.00" at bounding box center [624, 182] width 45 height 27
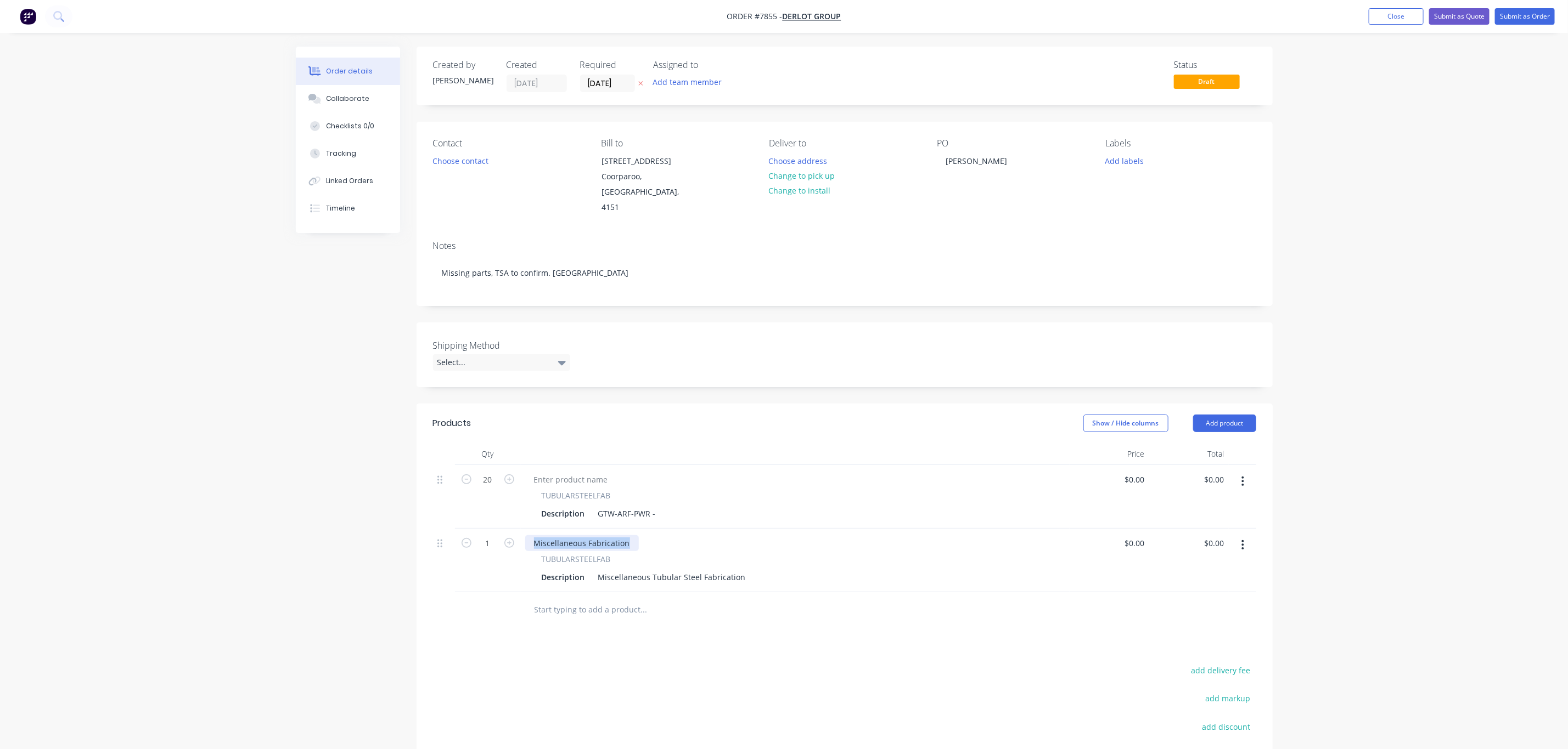
drag, startPoint x: 629, startPoint y: 529, endPoint x: 405, endPoint y: 534, distance: 224.1
click at [405, 534] on div "Created by [PERSON_NAME] Created [DATE] Required [DATE] Assigned to Add team me…" at bounding box center [784, 465] width 976 height 837
click at [573, 554] on span "TUBULARSTEELFAB" at bounding box center [576, 559] width 69 height 11
click at [598, 554] on span "TUBULARSTEELFAB" at bounding box center [576, 559] width 69 height 11
drag, startPoint x: 596, startPoint y: 566, endPoint x: 832, endPoint y: 566, distance: 236.0
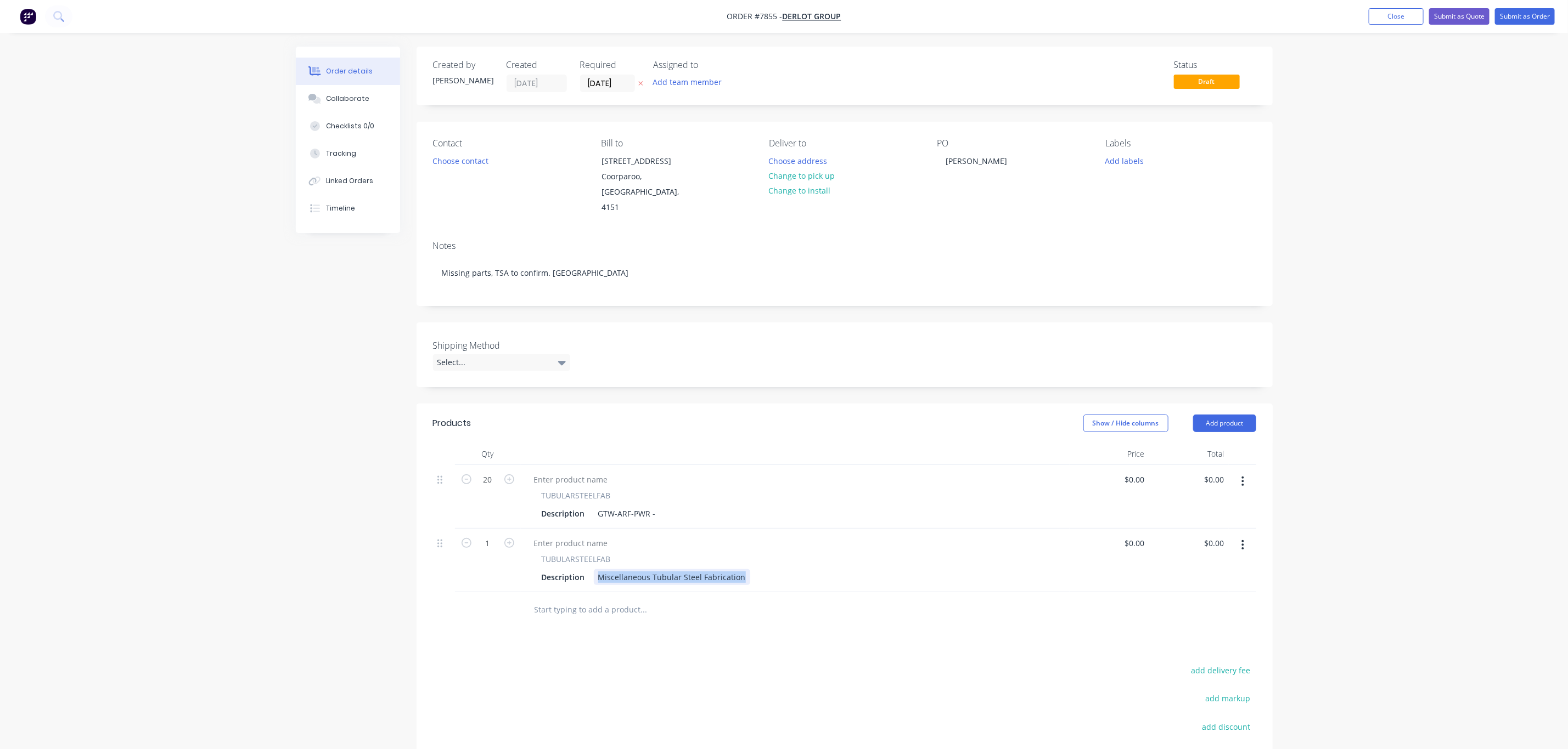
click at [832, 569] on div "Description Miscellaneous Tubular Steel Fabrication" at bounding box center [793, 577] width 512 height 16
paste div
click at [699, 663] on div "add delivery fee add markup add discount Labour $0.00 Sub total $0.00 Tax $0.00…" at bounding box center [844, 757] width 823 height 188
click at [565, 600] on input "text" at bounding box center [644, 609] width 220 height 22
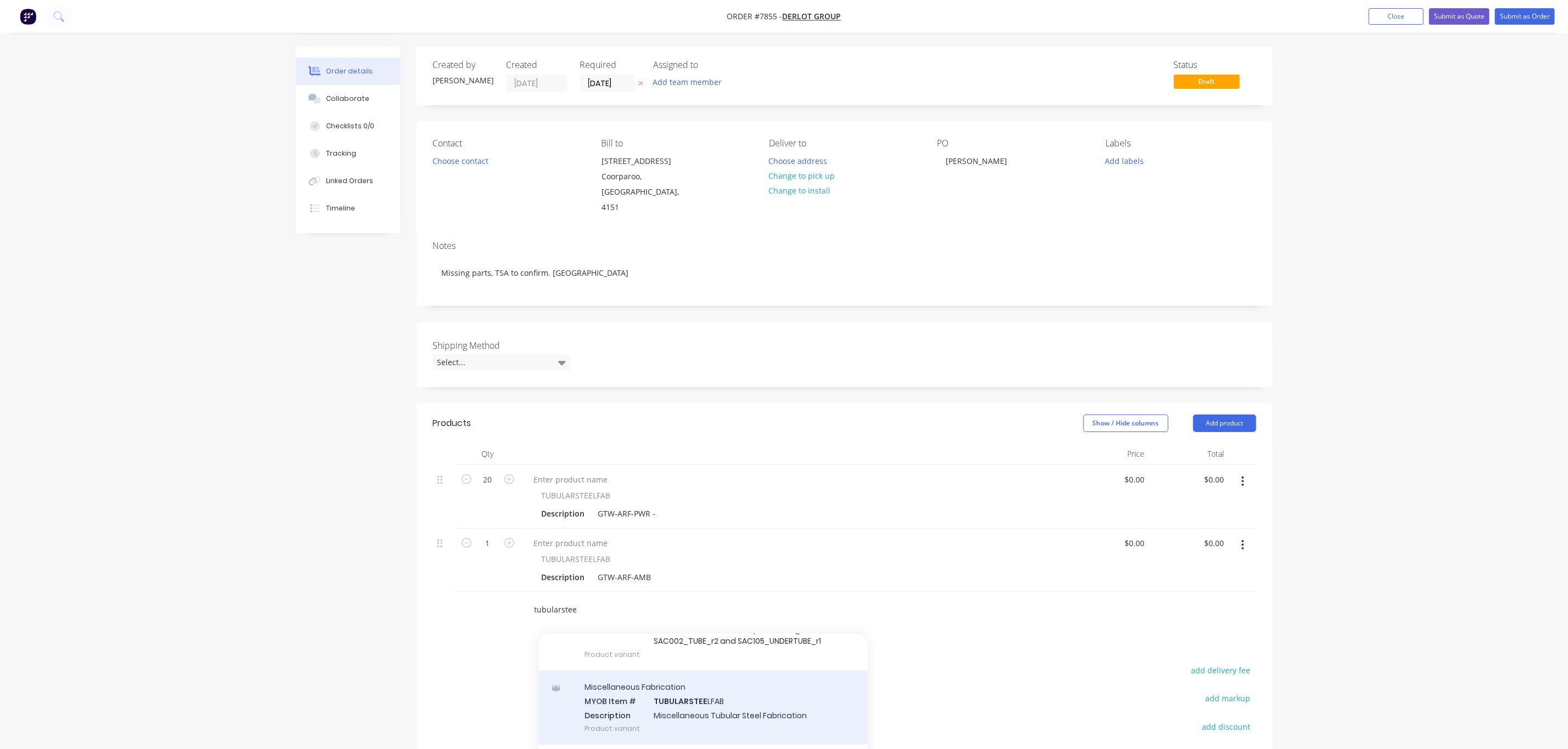
type input "tubularstee"
click at [773, 691] on div "Miscellaneous Fabrication MYOB Item # TUBULARSTEE LFAB Description Miscellaneou…" at bounding box center [703, 708] width 329 height 74
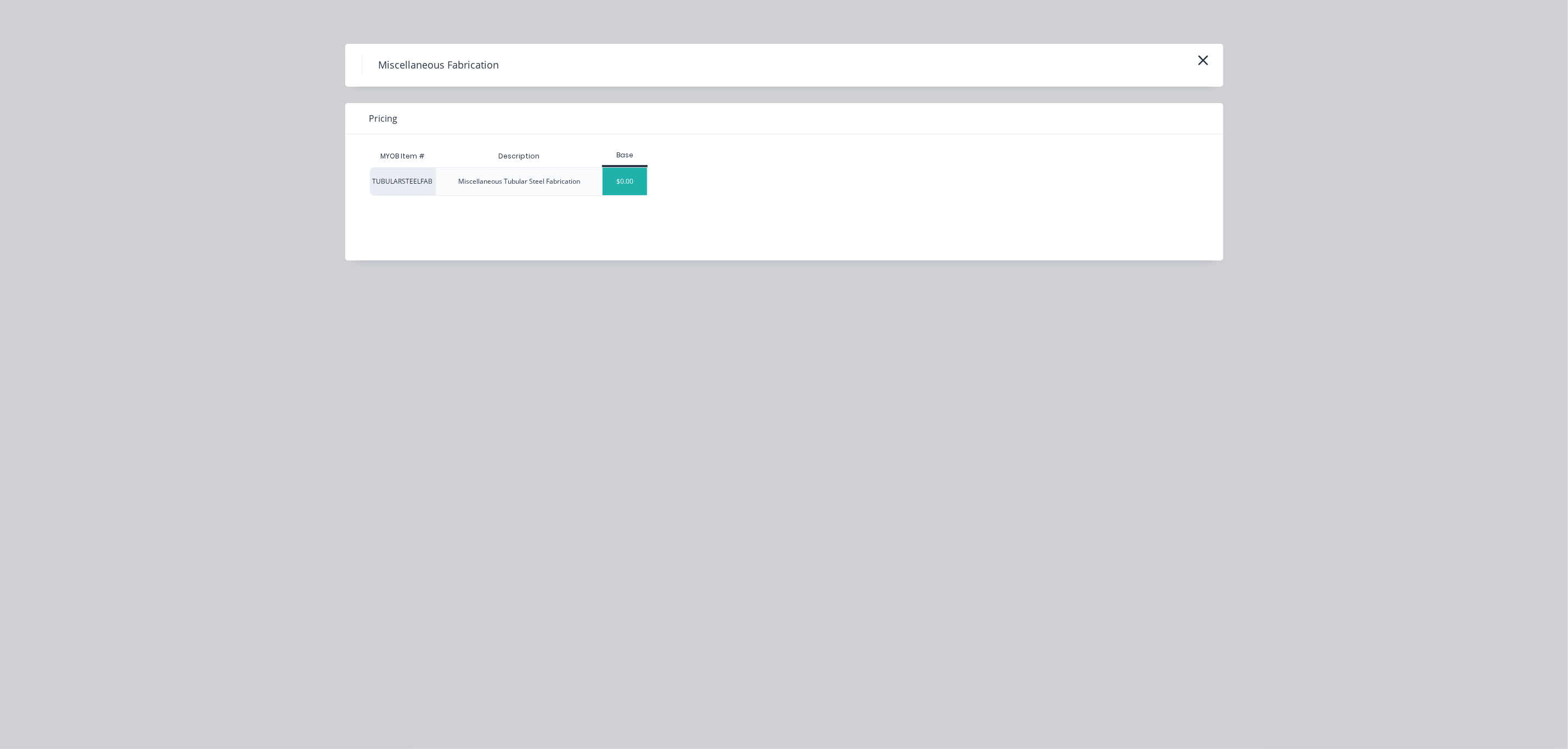
click at [631, 190] on div "$0.00" at bounding box center [624, 182] width 45 height 27
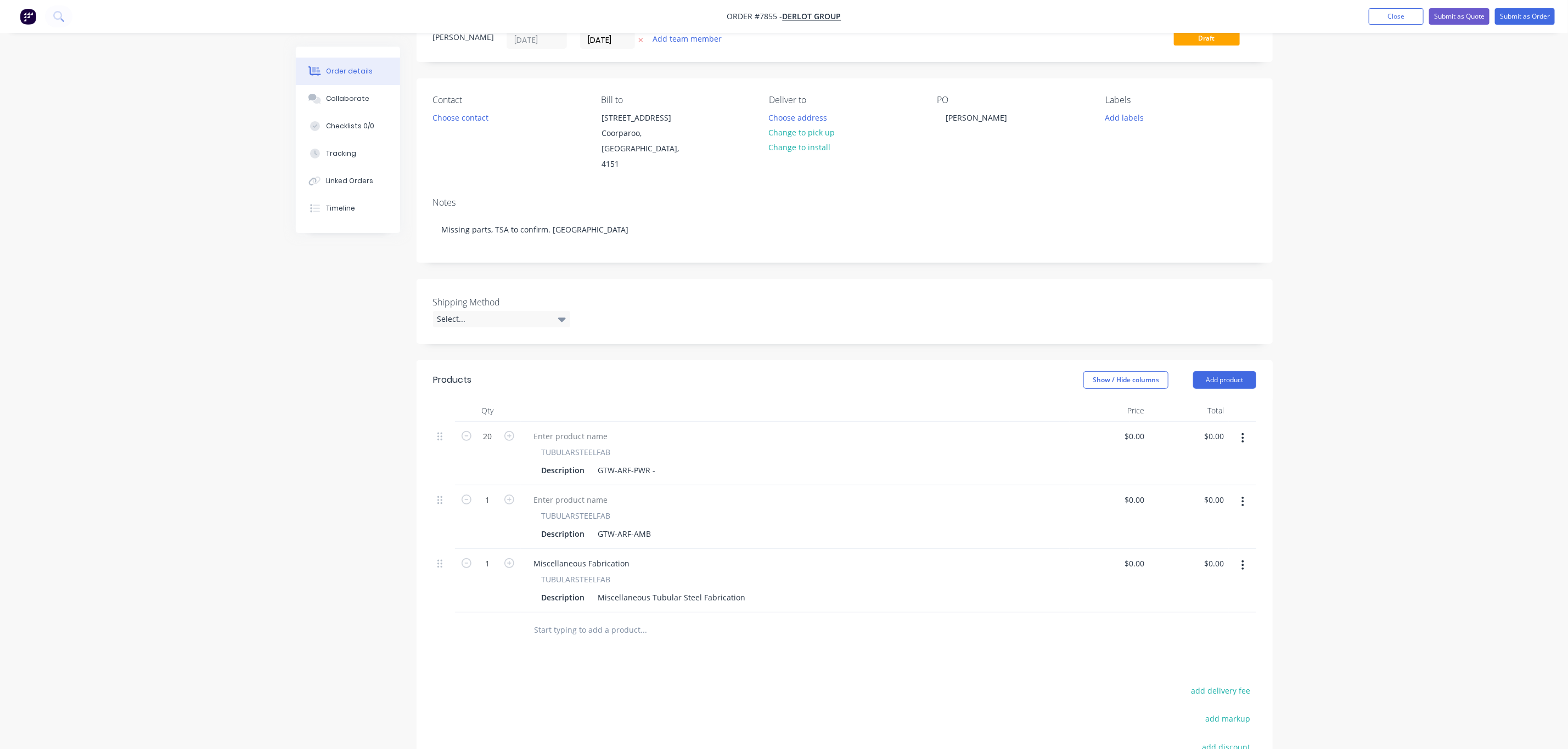
scroll to position [82, 0]
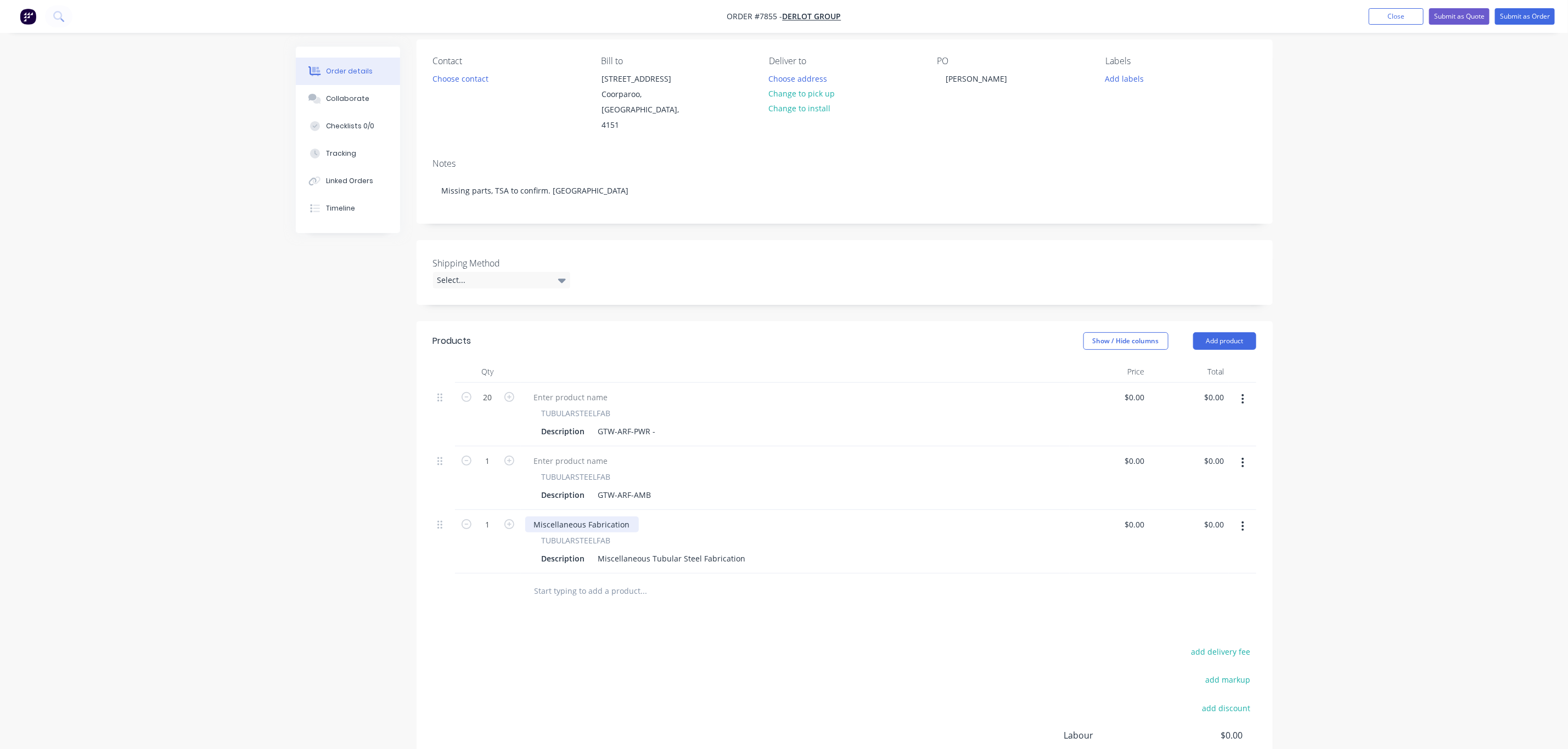
drag, startPoint x: 601, startPoint y: 509, endPoint x: 620, endPoint y: 509, distance: 19.0
click at [601, 517] on div "Miscellaneous Fabrication" at bounding box center [582, 524] width 114 height 16
drag, startPoint x: 637, startPoint y: 508, endPoint x: 627, endPoint y: 511, distance: 10.4
click at [627, 517] on div "Miscellaneous Fabrication" at bounding box center [795, 524] width 540 height 16
click at [456, 516] on div "1" at bounding box center [487, 542] width 66 height 63
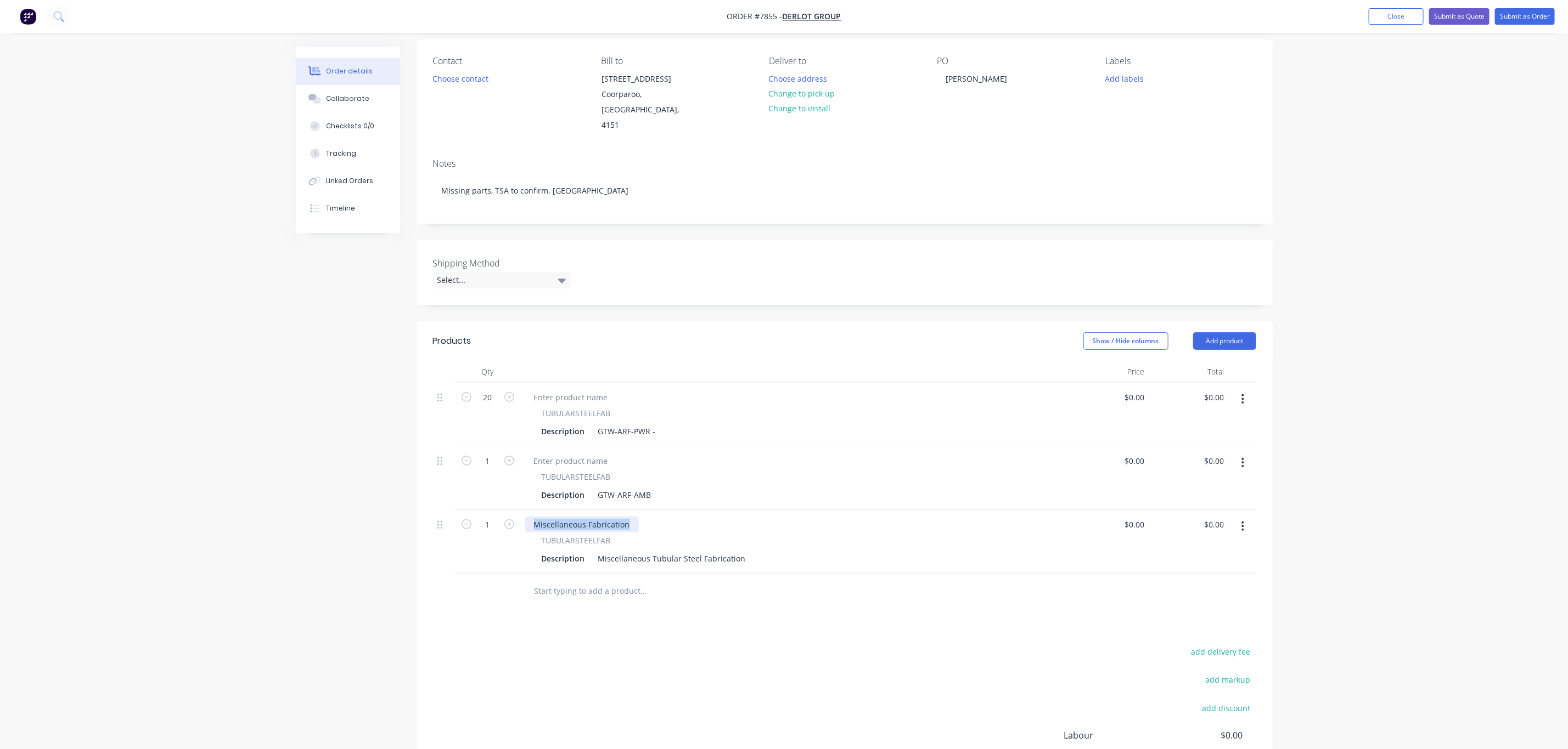
drag, startPoint x: 535, startPoint y: 512, endPoint x: 649, endPoint y: 509, distance: 114.0
click at [649, 517] on div "Miscellaneous Fabrication" at bounding box center [795, 524] width 540 height 16
click at [653, 551] on div "Miscellaneous Tubular Steel Fabrication" at bounding box center [672, 558] width 156 height 16
drag, startPoint x: 601, startPoint y: 542, endPoint x: 802, endPoint y: 534, distance: 201.2
click at [802, 535] on div "TUBULARSTEELFAB Description Miscellaneous Tubular Steel Fabrication" at bounding box center [795, 551] width 540 height 32
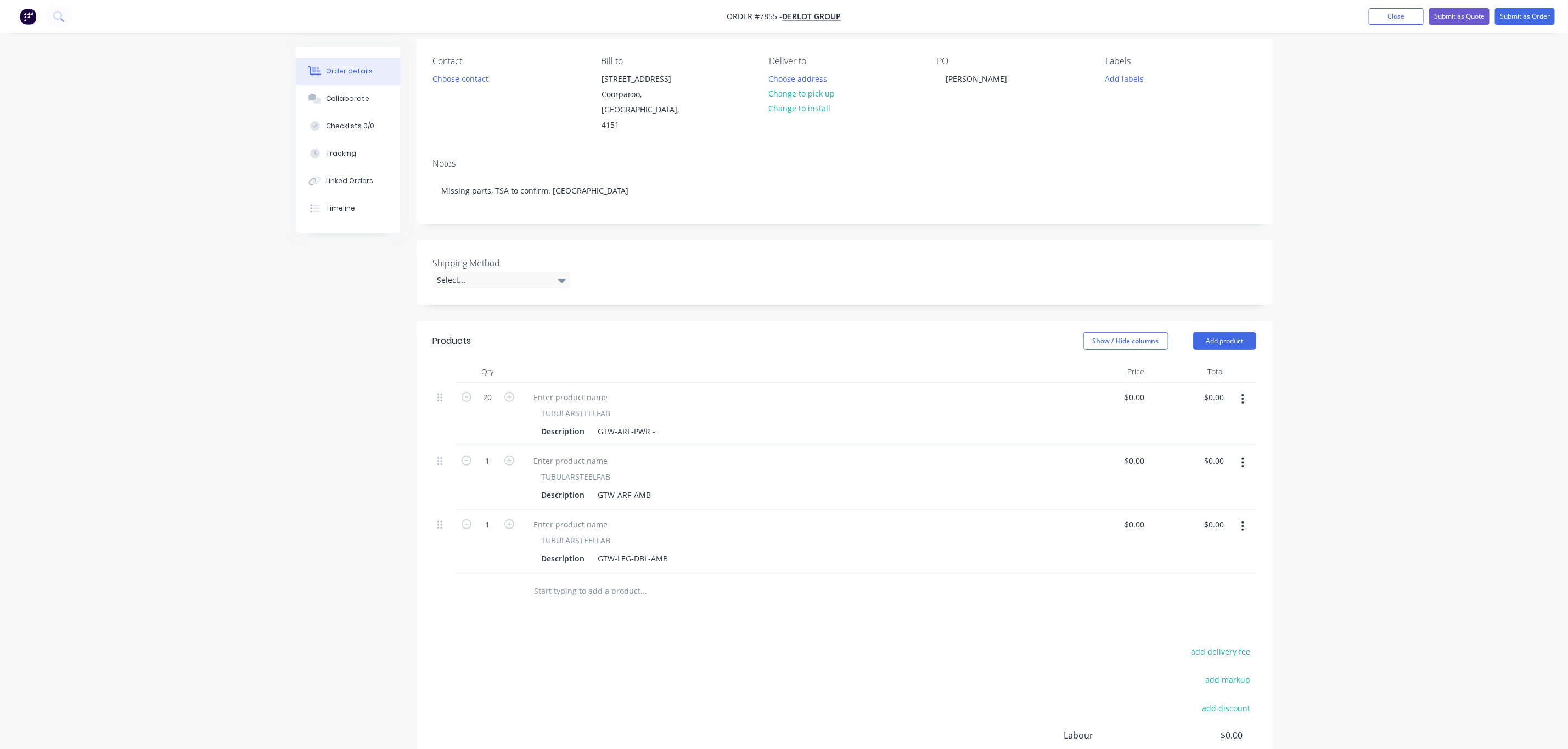
click at [811, 590] on div at bounding box center [718, 591] width 395 height 35
click at [674, 423] on div "Description GTW-ARF-PWR -" at bounding box center [793, 431] width 512 height 16
click at [672, 487] on div "Description GTW-ARF-AMB" at bounding box center [793, 495] width 512 height 16
click at [675, 423] on div "Description GTW-ARF-PWR -" at bounding box center [793, 431] width 512 height 16
click at [669, 423] on div "Description GTW-ARF-PWR -" at bounding box center [793, 431] width 512 height 16
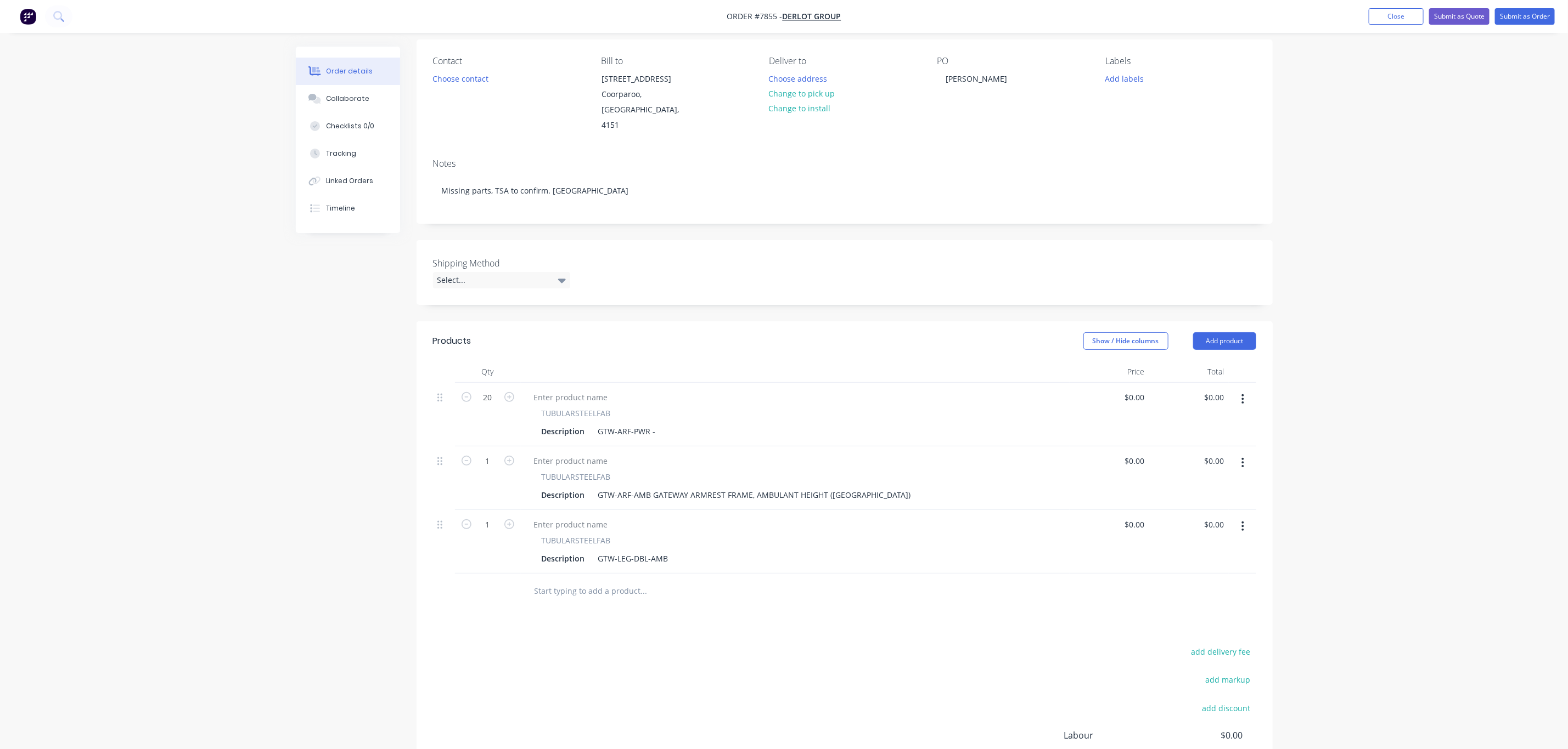
drag, startPoint x: 663, startPoint y: 410, endPoint x: 647, endPoint y: 428, distance: 24.1
click at [655, 423] on div "Description GTW-ARF-PWR -" at bounding box center [793, 431] width 512 height 16
click at [653, 423] on div "GTW-ARF-PWR -" at bounding box center [627, 431] width 66 height 16
click at [678, 551] on div "Description GTW-LEG-DBL-AMB" at bounding box center [793, 558] width 512 height 16
click at [671, 551] on div "GTW-LEG-DBL-AMB" at bounding box center [633, 558] width 79 height 16
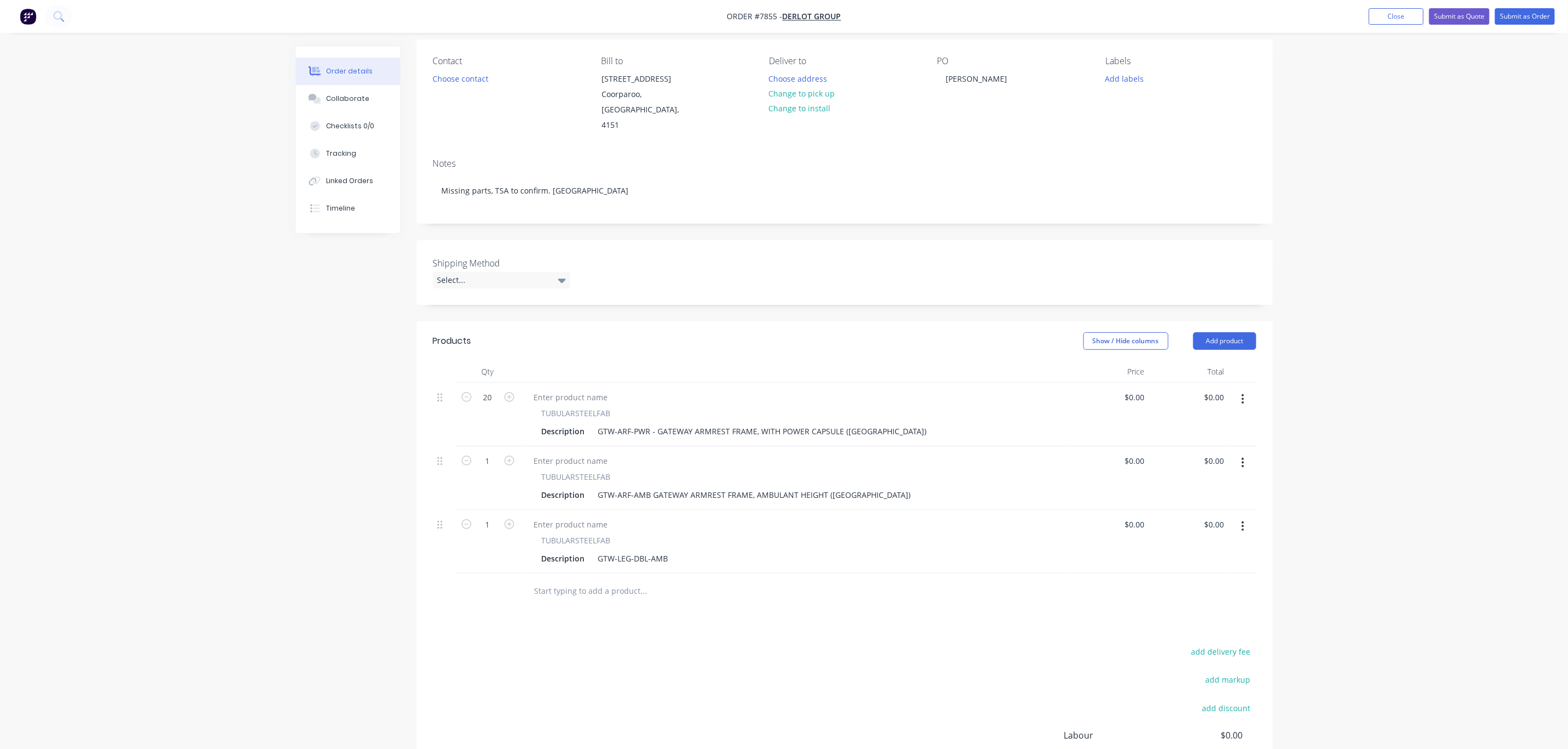
click at [677, 551] on div "Description GTW-LEG-DBL-AMB" at bounding box center [793, 558] width 512 height 16
click at [667, 551] on div "GTW-LEG-DBL-AMB" at bounding box center [633, 558] width 79 height 16
click at [671, 551] on div "GTW-LEG-DBL-AMB GATEWAY LEG, DOUBLE ROW, AMBULANT HEIGHT" at bounding box center [724, 558] width 262 height 16
click at [652, 487] on div "GTW-ARF-AMB GATEWAY ARMREST FRAME, AMBULANT HEIGHT ([GEOGRAPHIC_DATA])" at bounding box center [755, 495] width 321 height 16
click at [654, 423] on div "GTW-ARF-PWR - GATEWAY ARMREST FRAME, WITH POWER CAPSULE ([GEOGRAPHIC_DATA])" at bounding box center [762, 431] width 337 height 16
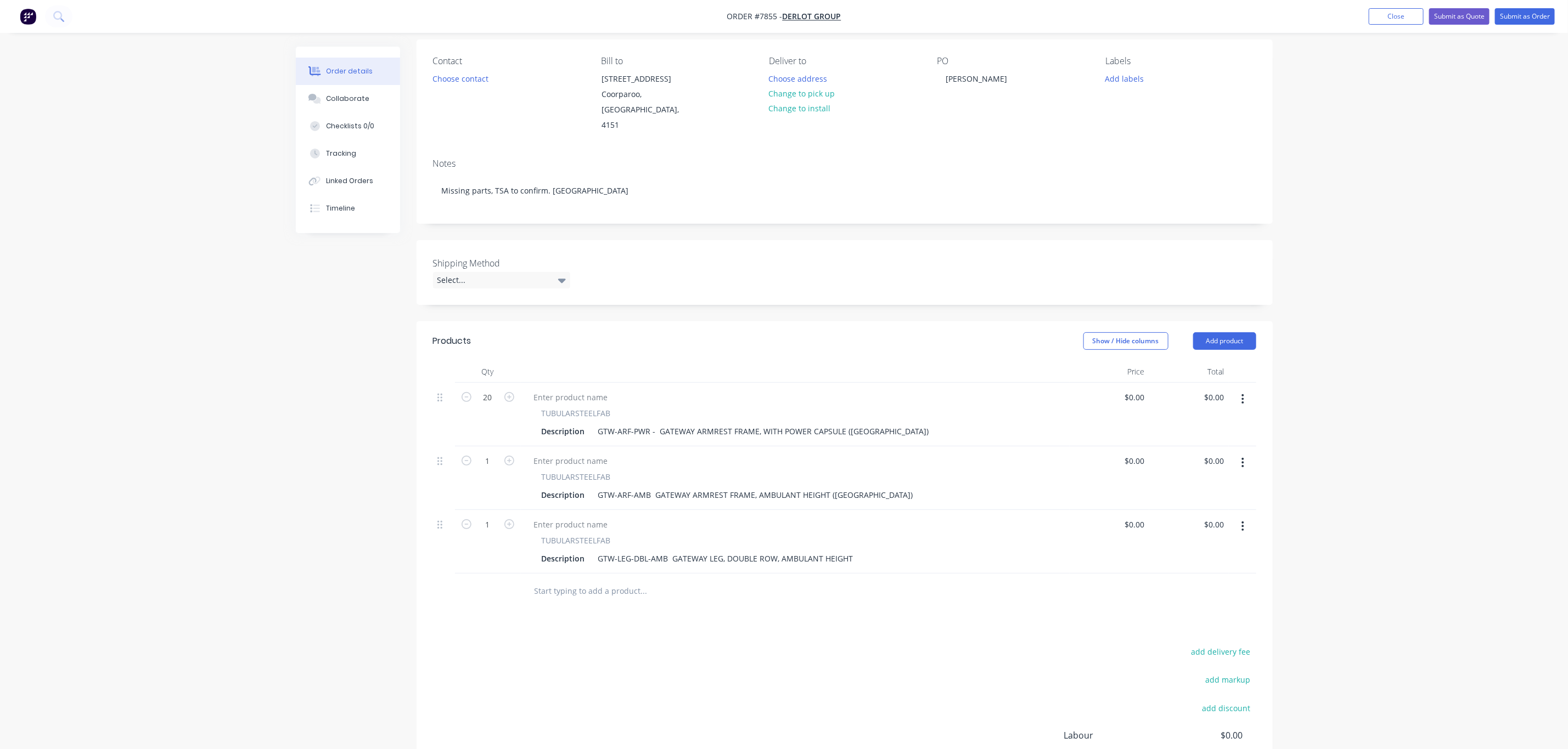
click at [1443, 518] on div "Order details Collaborate Checklists 0/0 Tracking Linked Orders Timeline Order …" at bounding box center [784, 391] width 1568 height 947
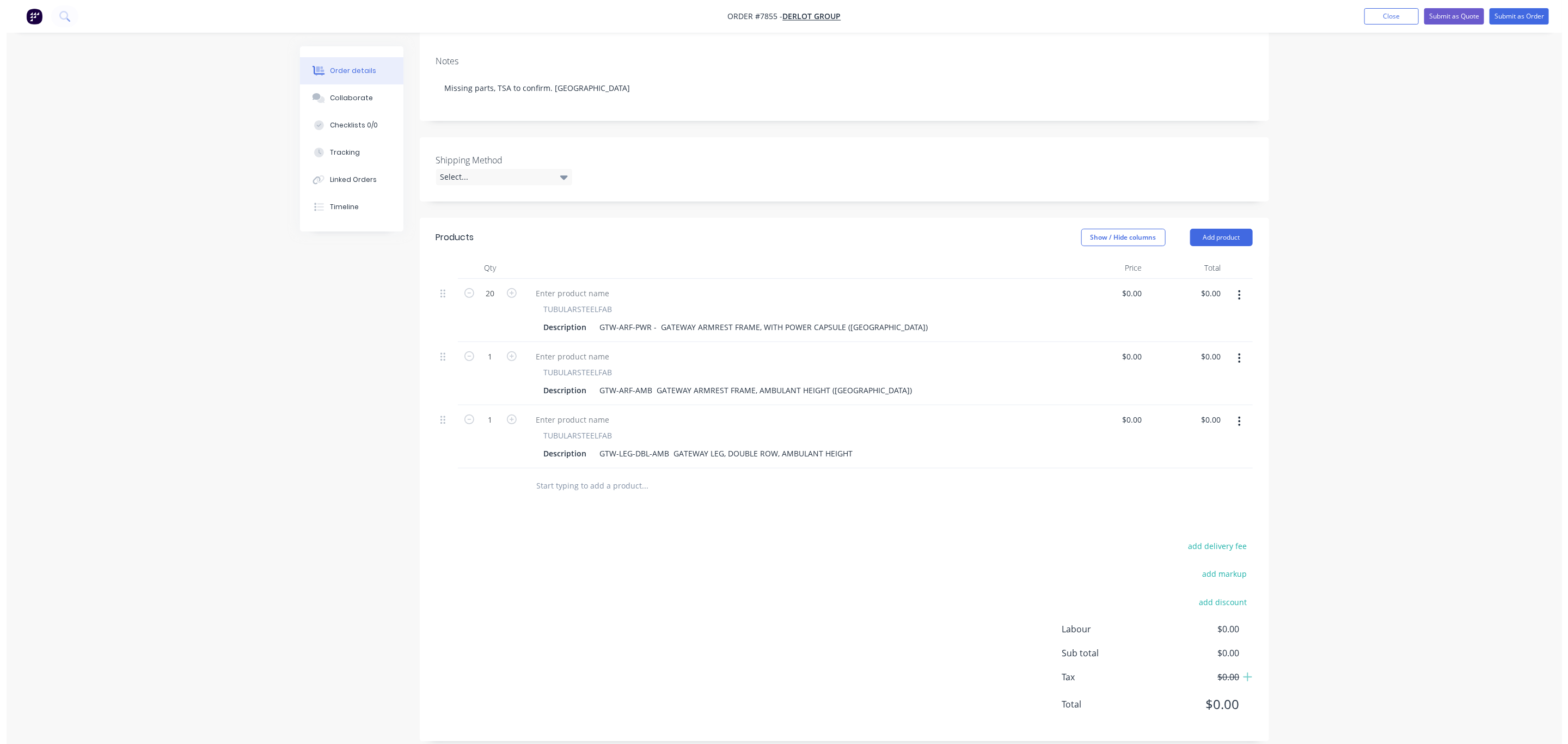
scroll to position [0, 0]
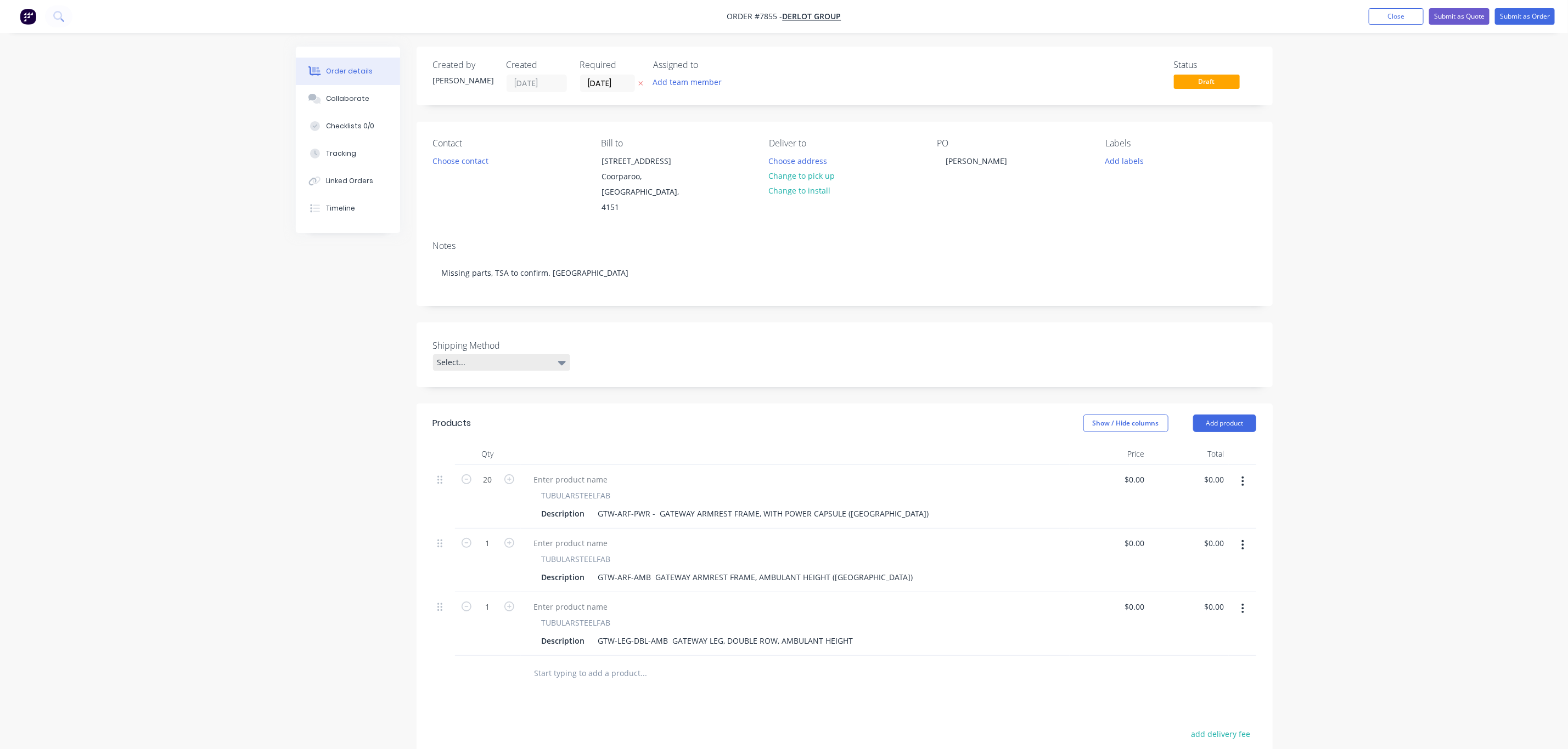
click at [566, 355] on div "Select..." at bounding box center [502, 363] width 137 height 17
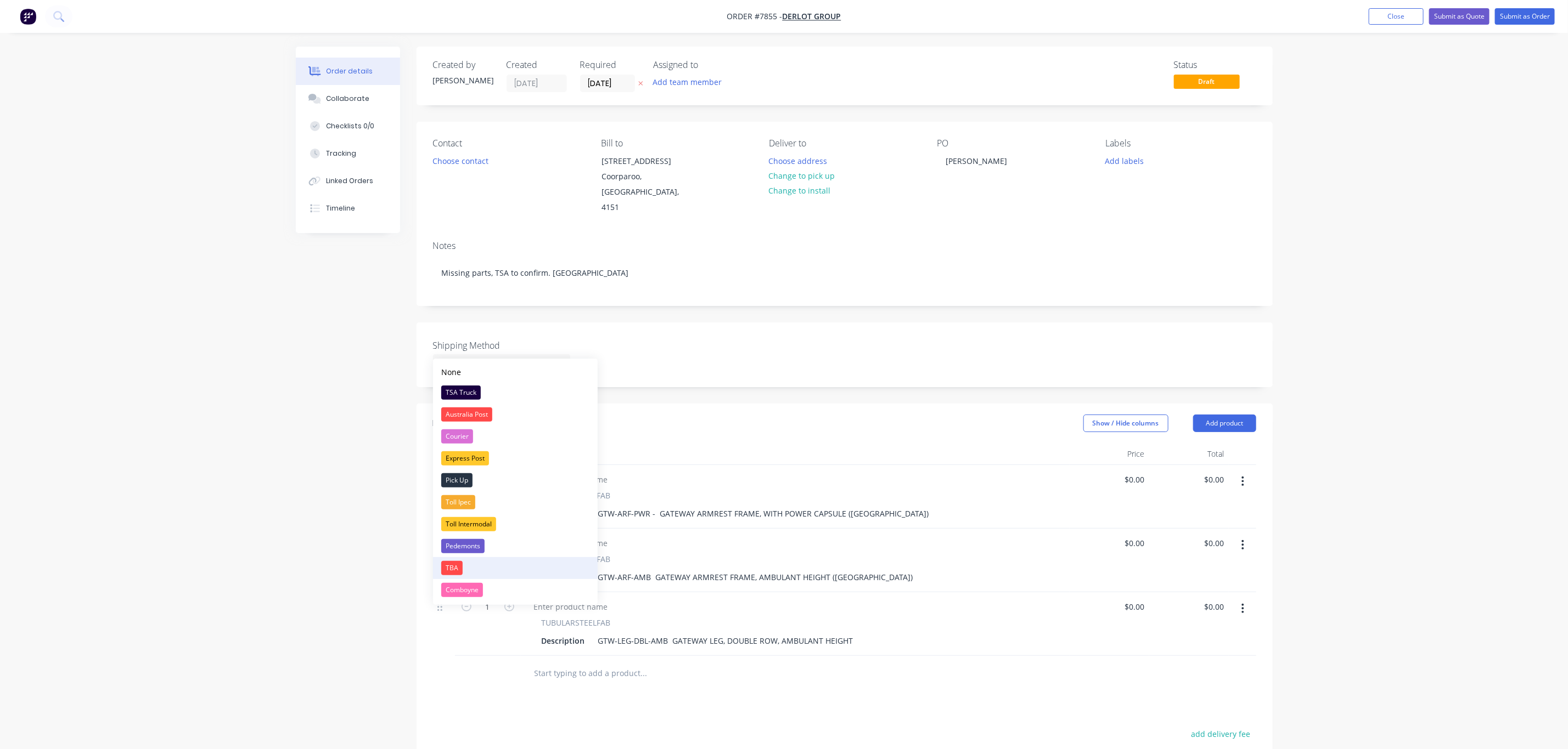
click at [468, 563] on button "TBA" at bounding box center [515, 568] width 164 height 22
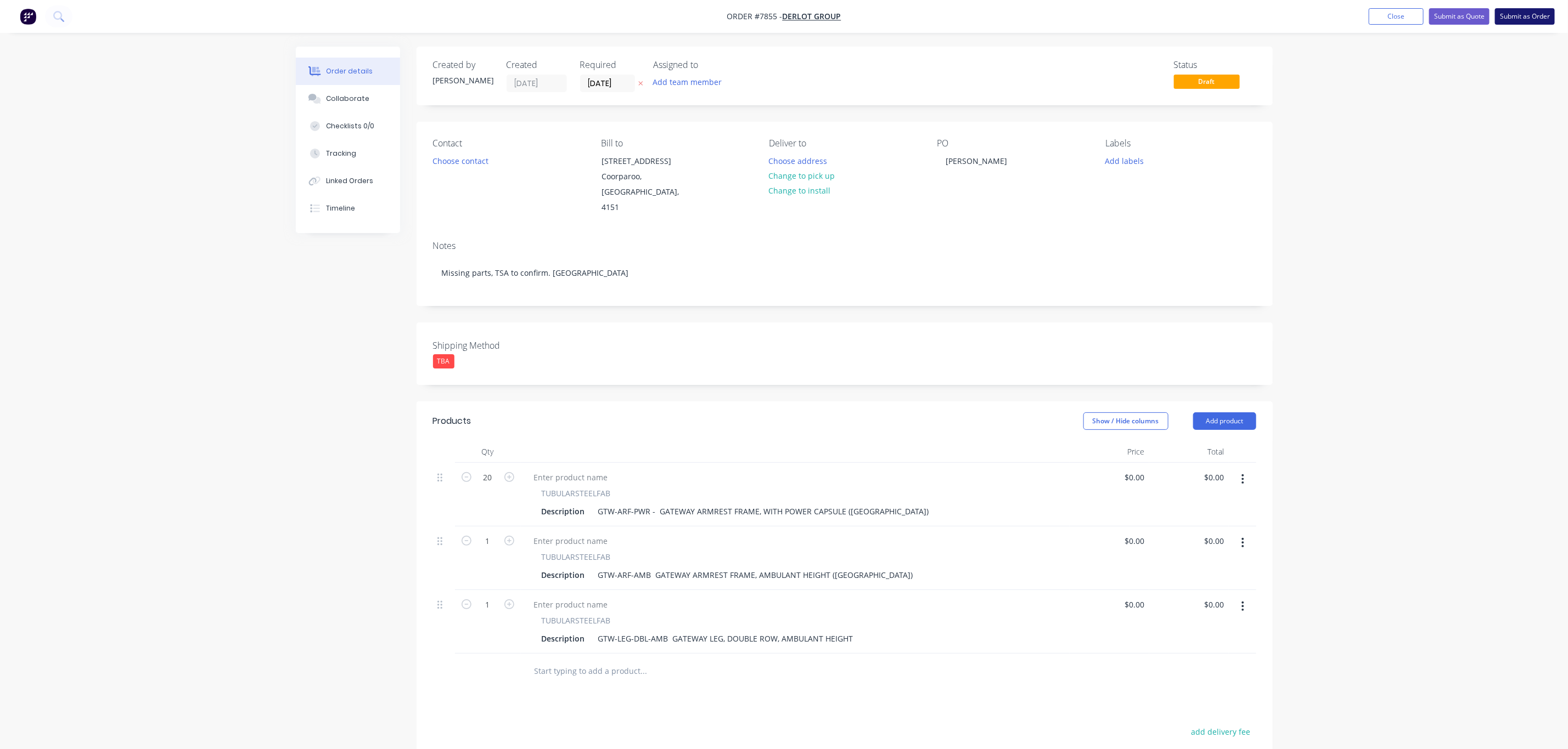
click at [1530, 18] on button "Submit as Order" at bounding box center [1524, 17] width 60 height 17
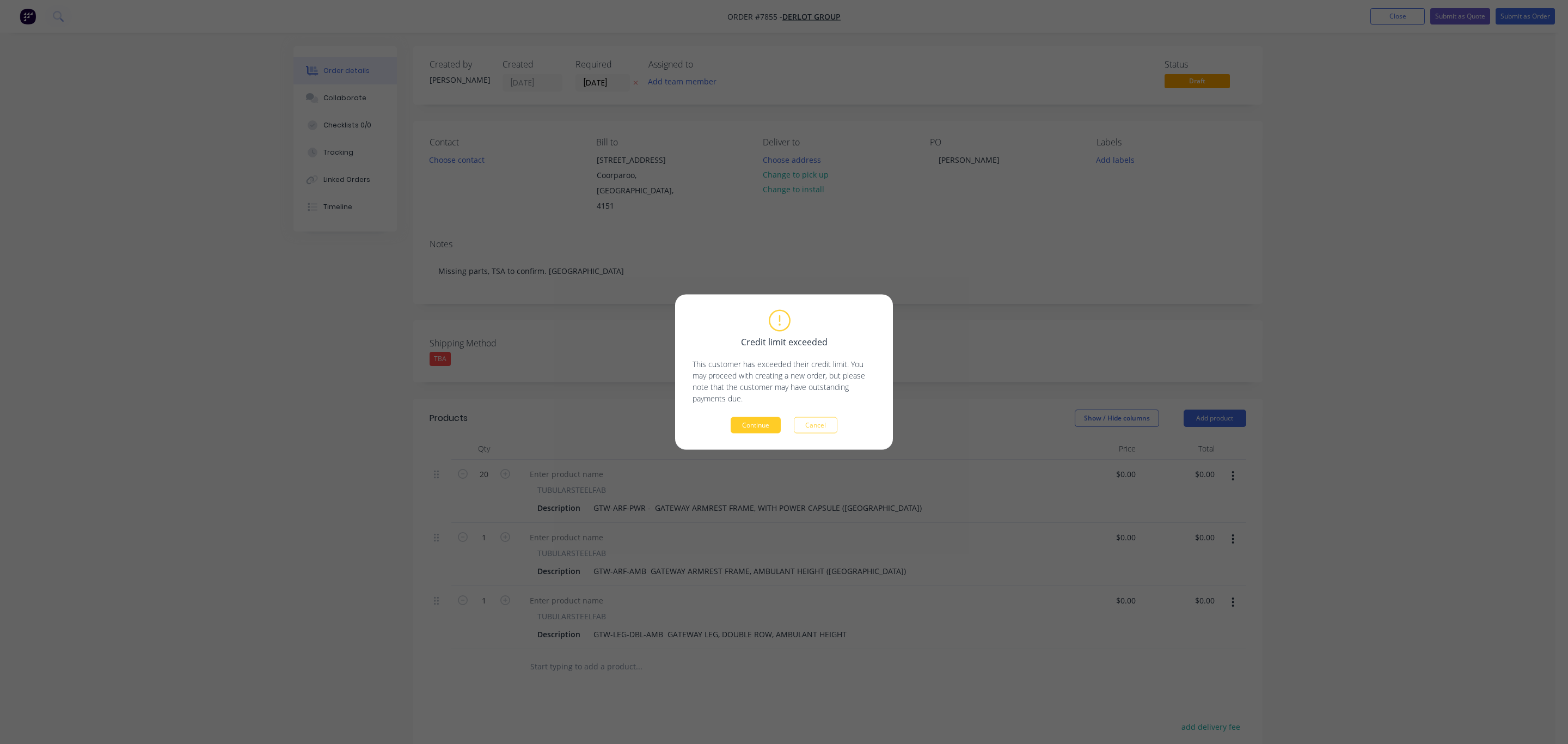
click at [760, 424] on button "Continue" at bounding box center [756, 426] width 50 height 16
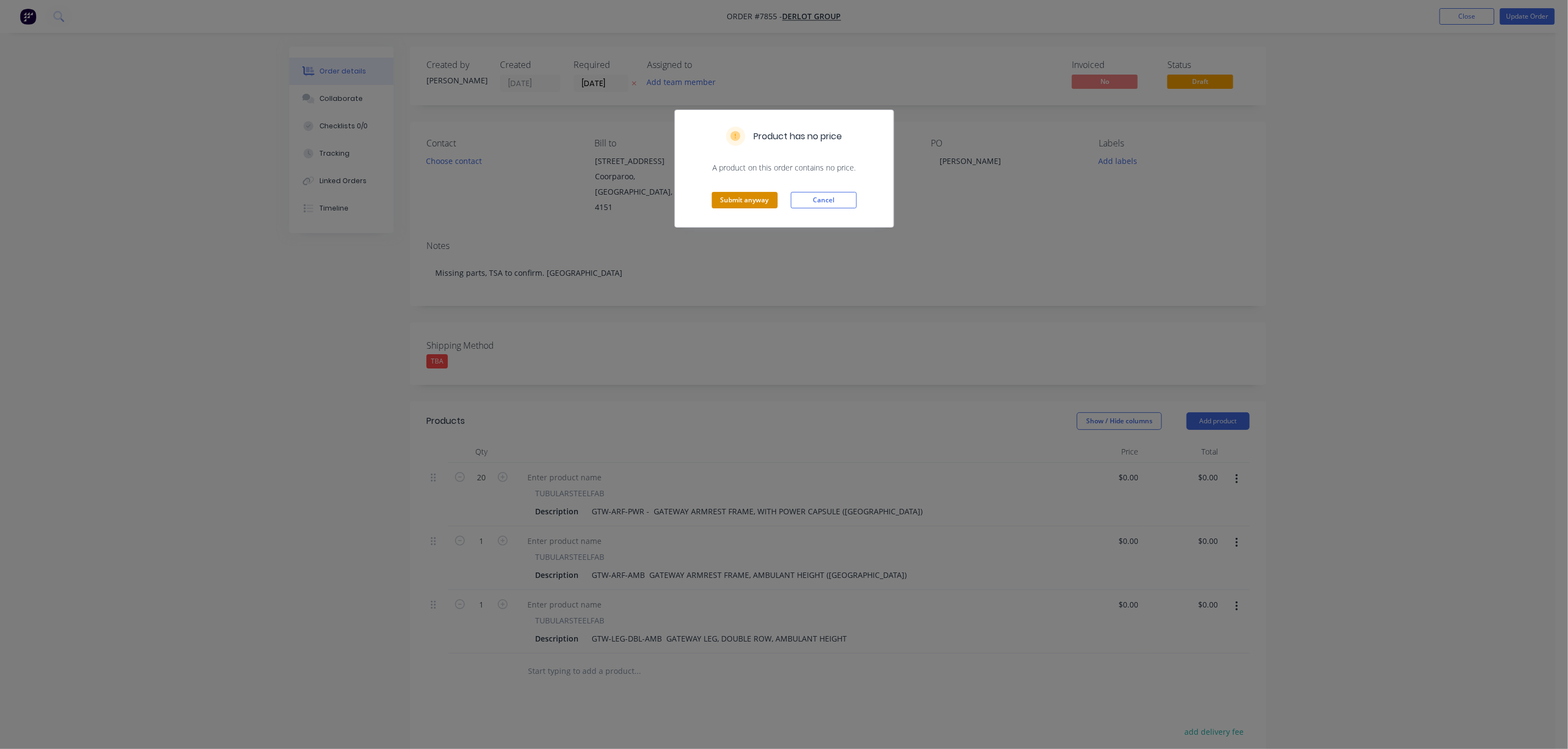
click at [755, 201] on button "Submit anyway" at bounding box center [744, 201] width 66 height 17
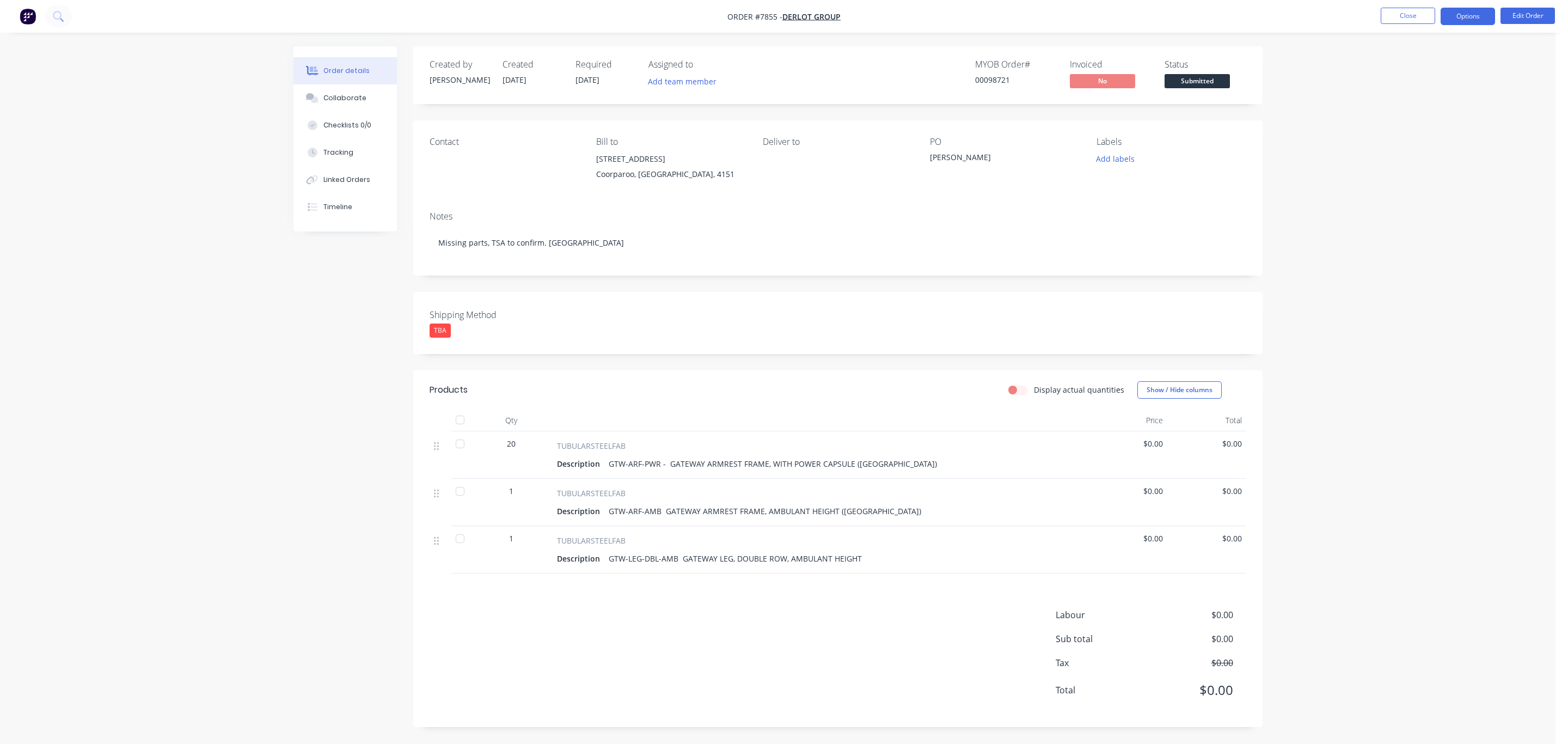
click at [1482, 19] on button "Options" at bounding box center [1468, 16] width 55 height 17
click at [1434, 135] on div "Work Order" at bounding box center [1435, 131] width 100 height 16
click at [1446, 106] on div "Without pricing" at bounding box center [1435, 109] width 100 height 16
click at [240, 483] on div "Order details Collaborate Checklists 0/0 Tracking Linked Orders Timeline Order …" at bounding box center [778, 372] width 1556 height 744
